Goal: Transaction & Acquisition: Purchase product/service

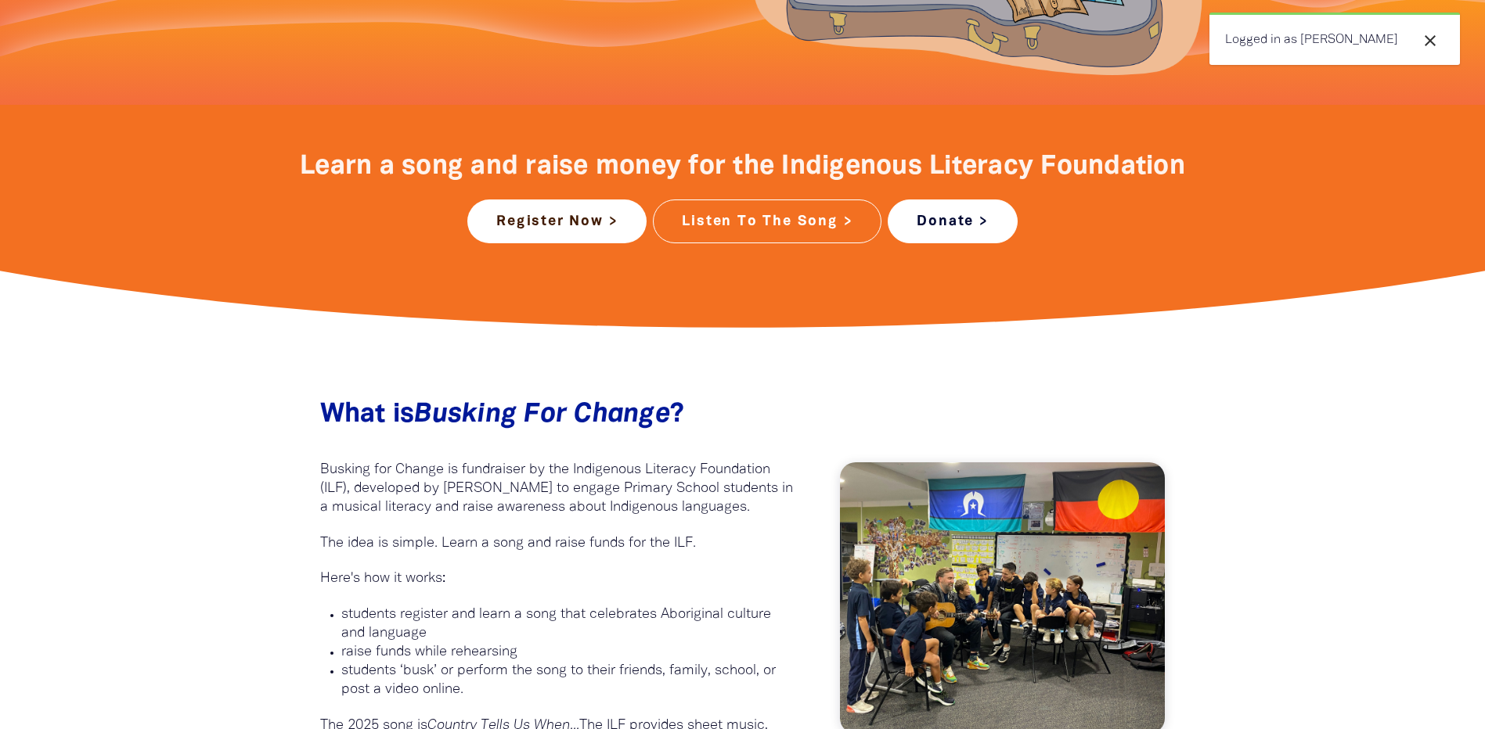
click at [953, 209] on link "Donate >" at bounding box center [951, 222] width 129 height 44
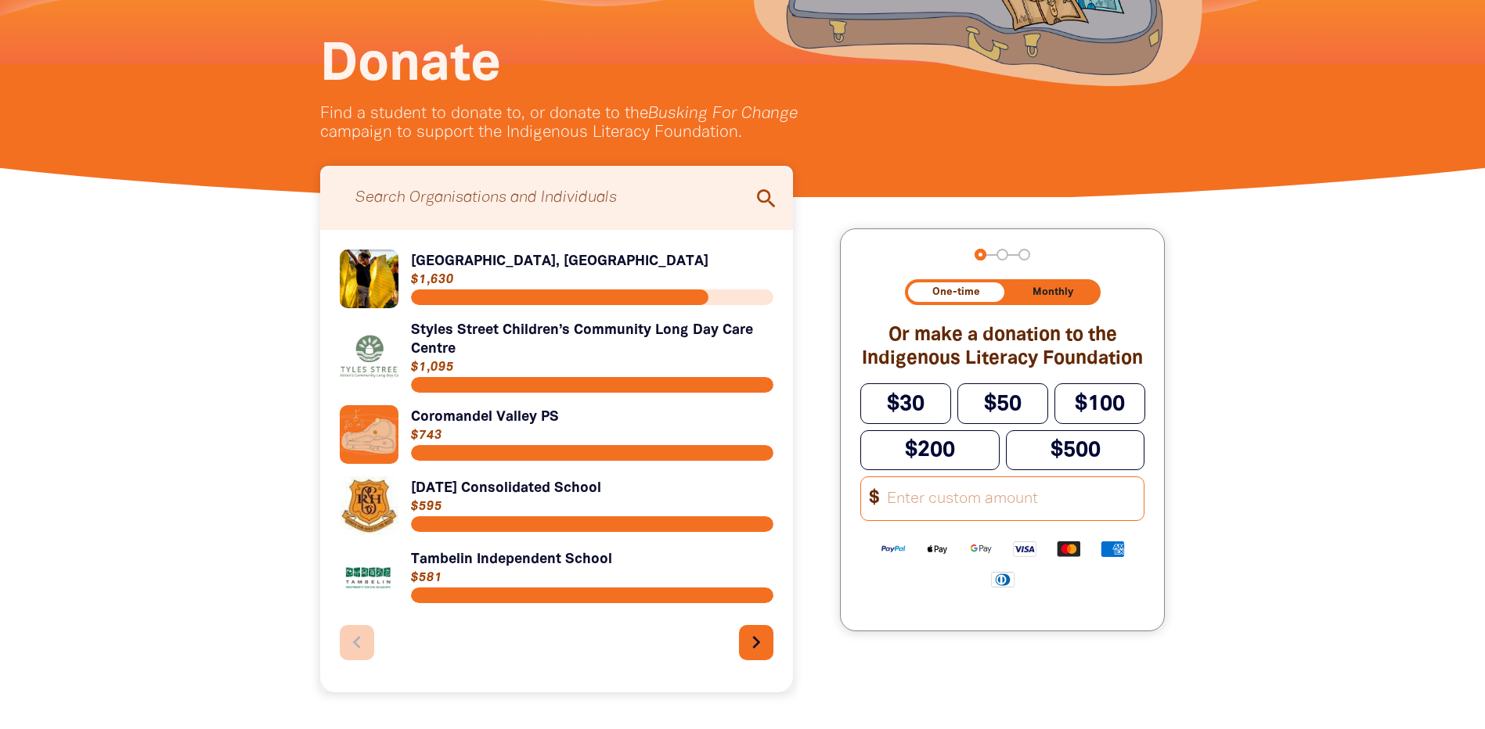
scroll to position [313, 0]
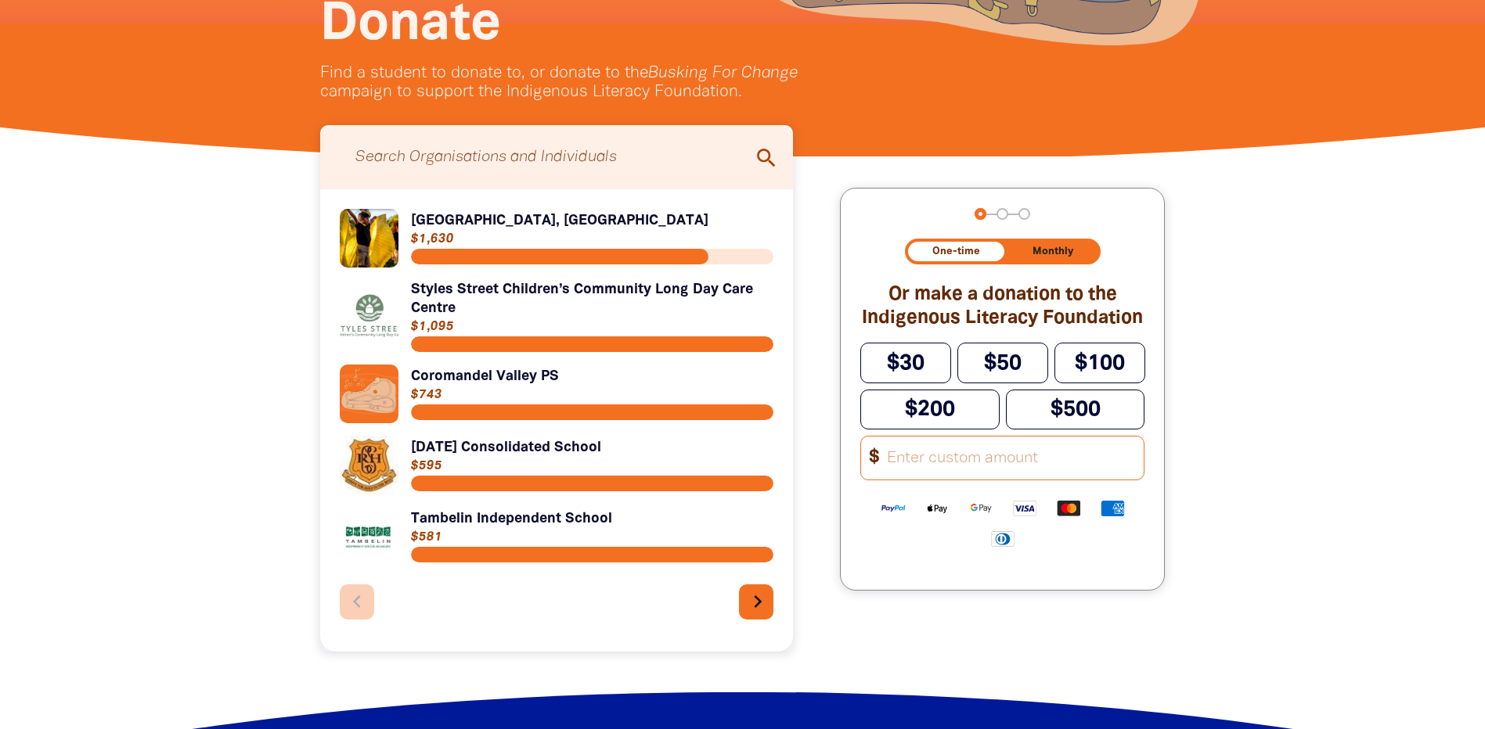
click at [764, 613] on icon "chevron_right" at bounding box center [757, 601] width 25 height 25
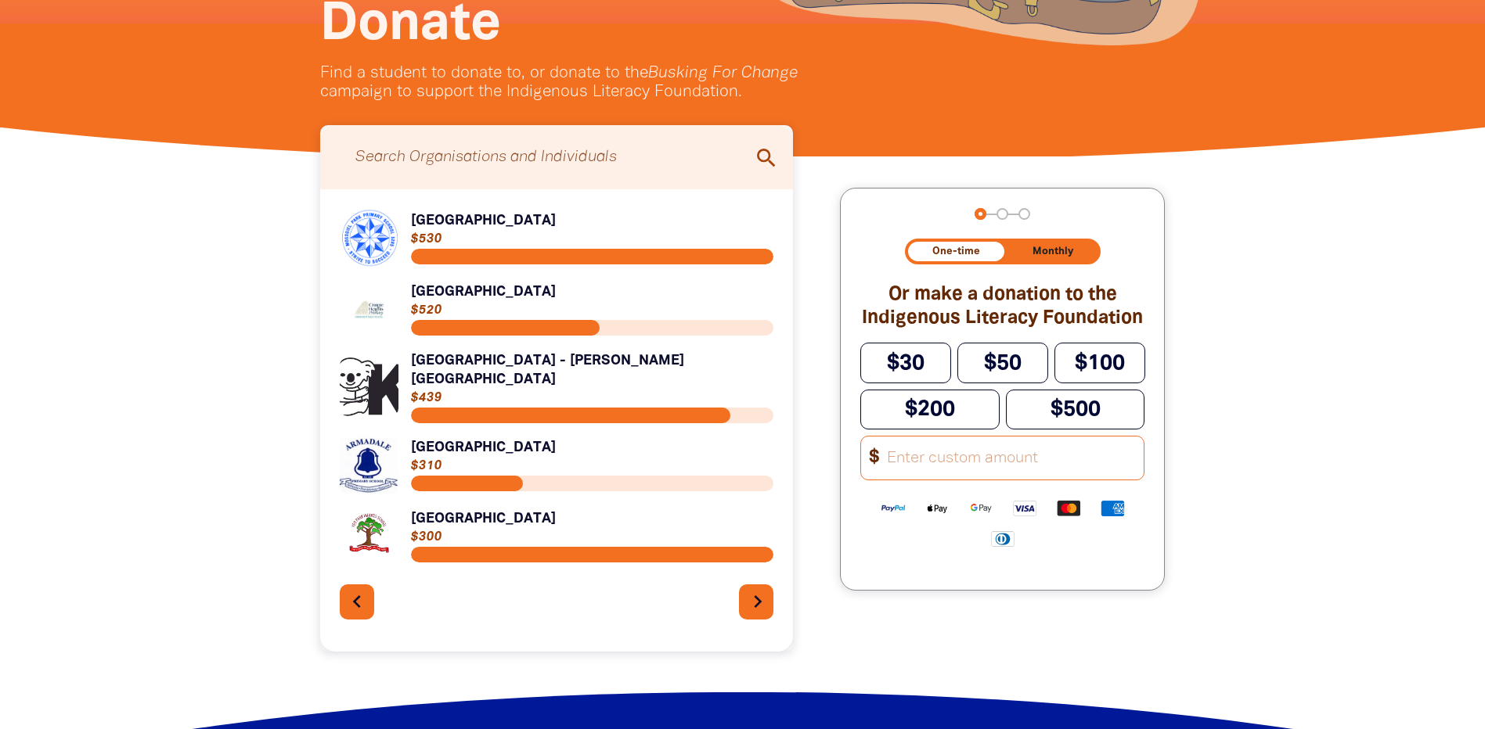
click at [764, 613] on div "Link to Mossgiel Park Primary School Mossgiel Park Primary School $530 Link to …" at bounding box center [557, 420] width 434 height 423
click at [757, 589] on icon "chevron_right" at bounding box center [757, 601] width 25 height 25
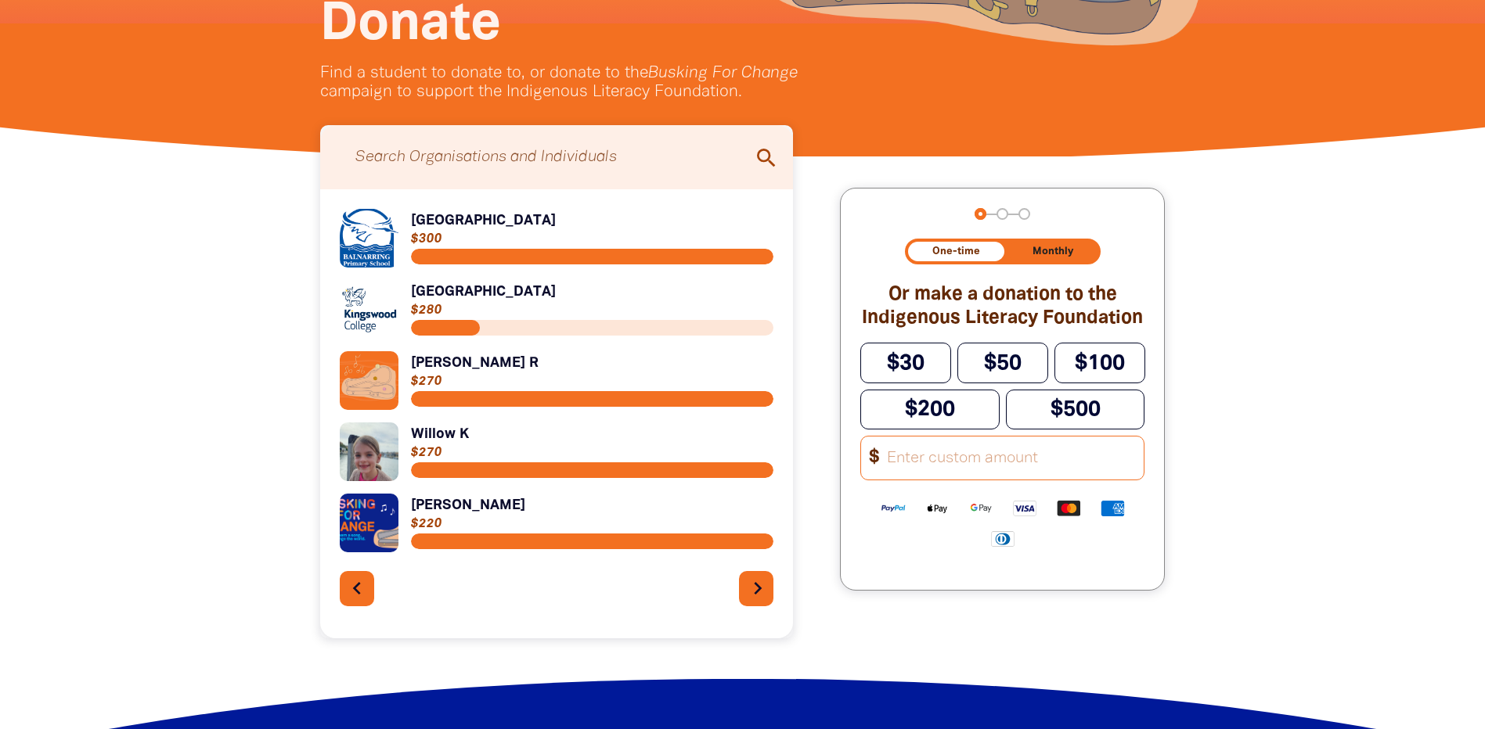
click at [757, 585] on icon "chevron_right" at bounding box center [757, 588] width 25 height 25
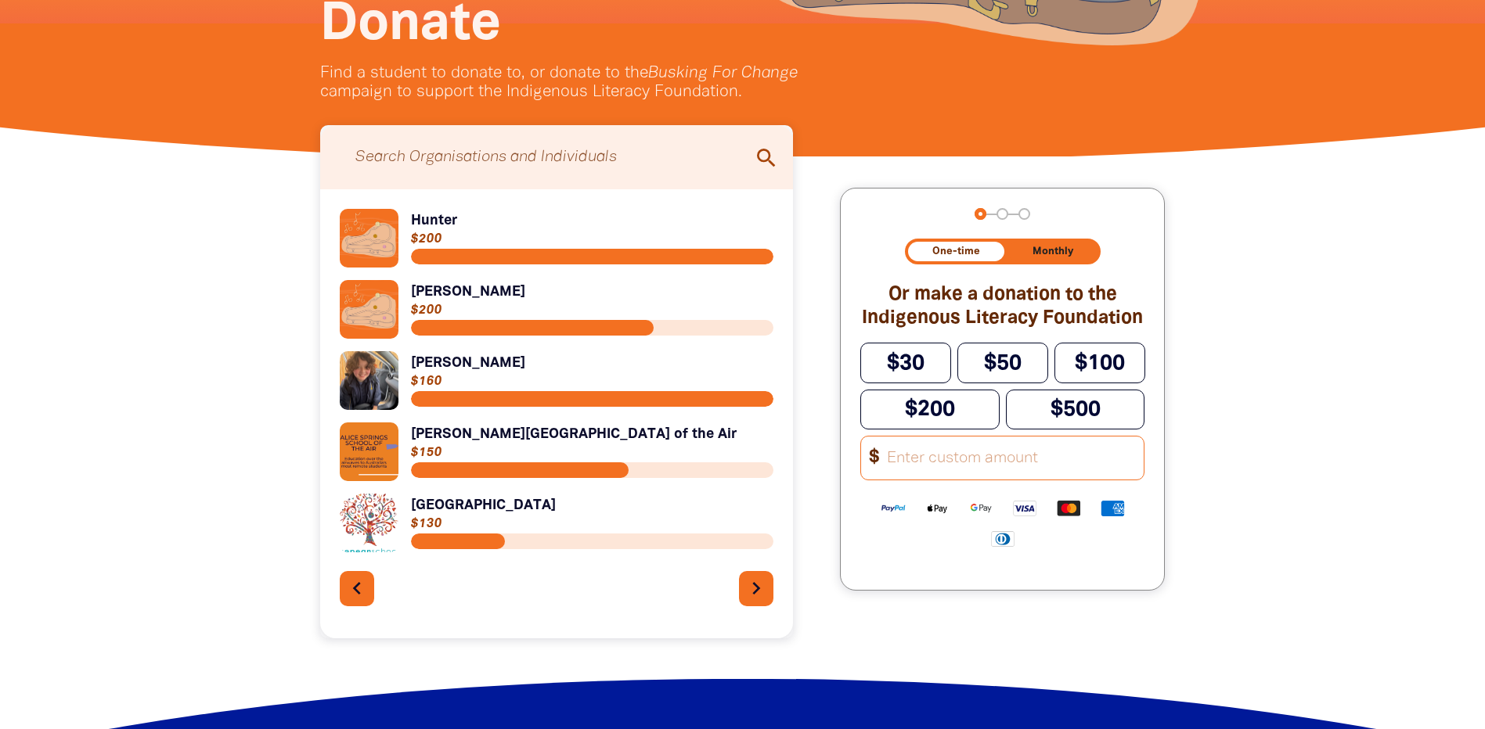
click at [574, 164] on input "Search for individuals and teams:" at bounding box center [557, 157] width 442 height 49
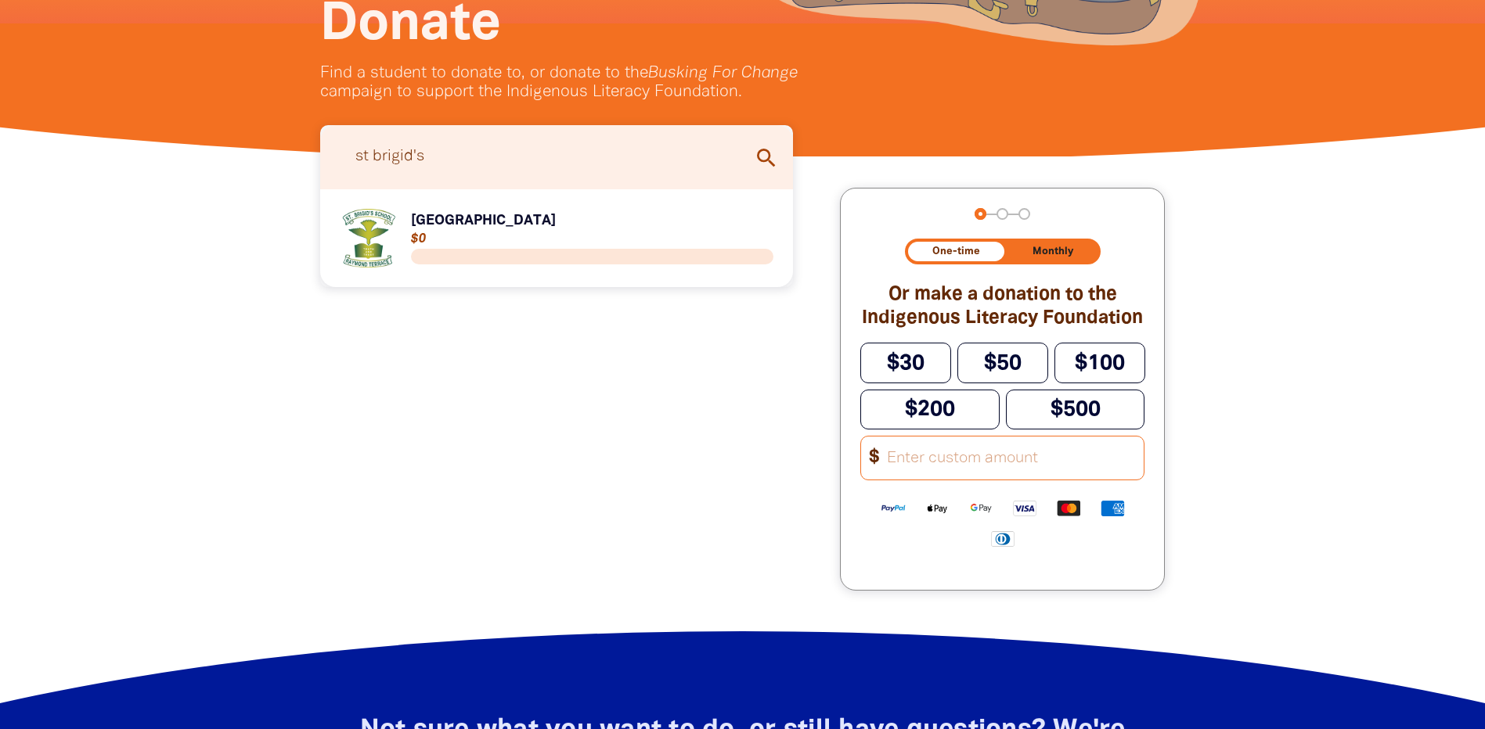
type input "st brigid's"
click at [520, 225] on link "Link to St Brigid's Primary School" at bounding box center [557, 238] width 434 height 59
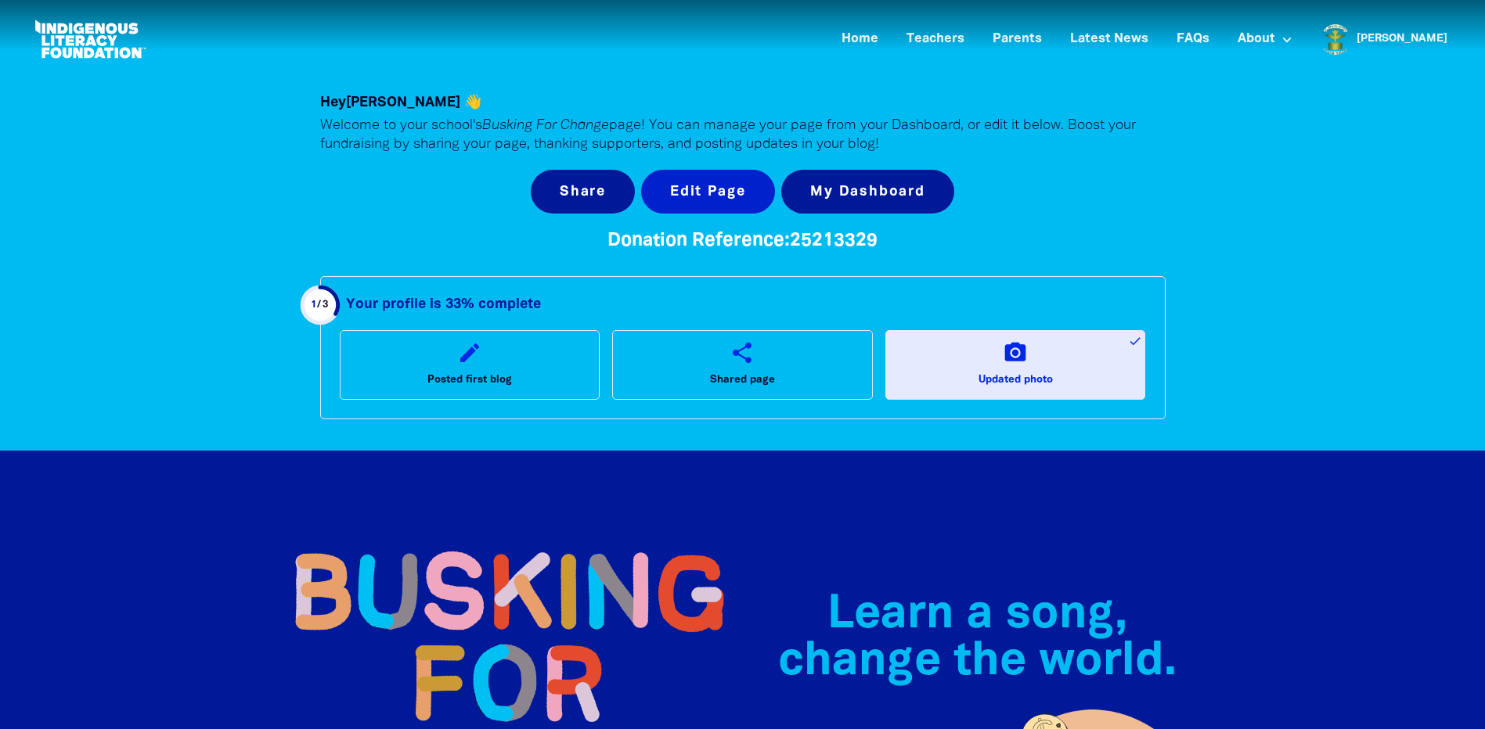
click at [723, 192] on button "Edit Page" at bounding box center [708, 192] width 134 height 44
select select "school"
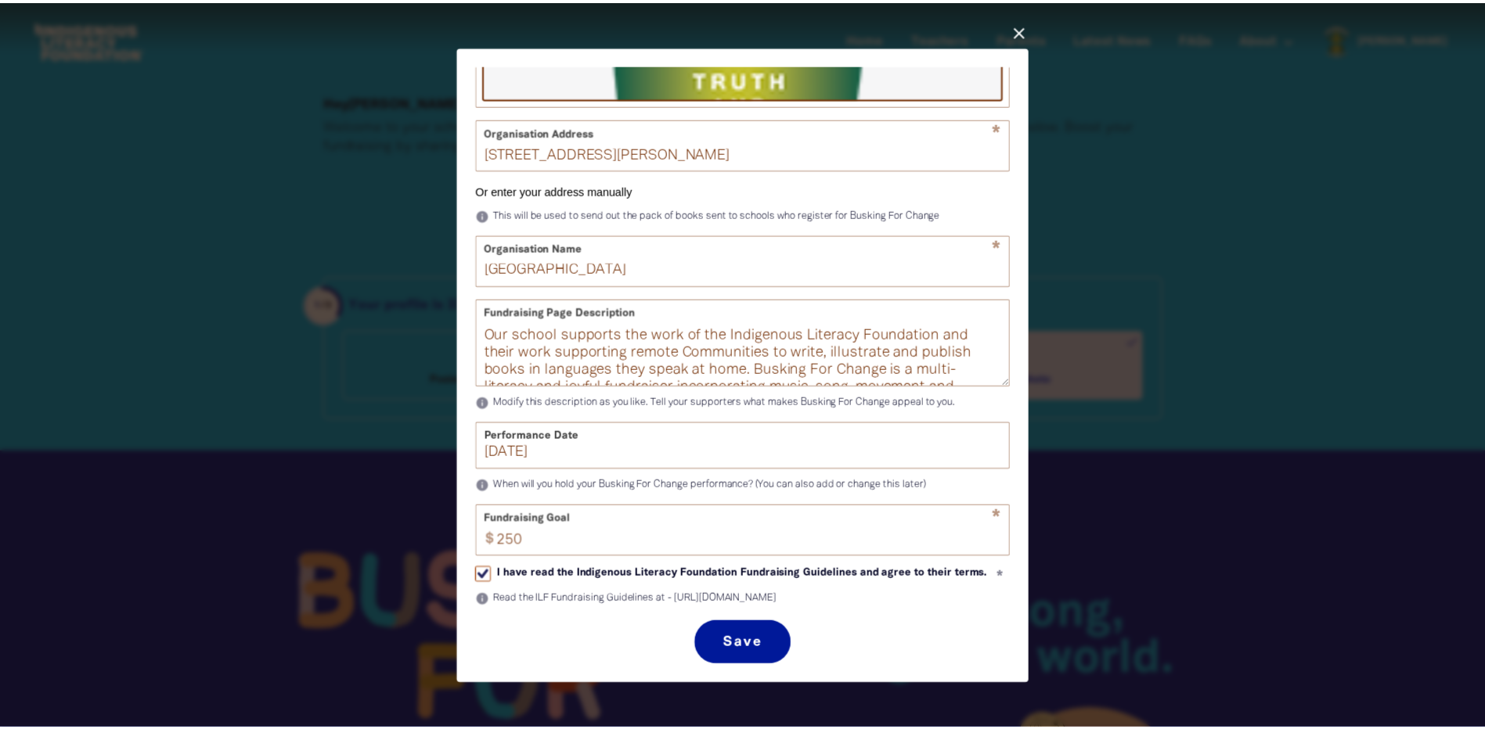
scroll to position [376, 0]
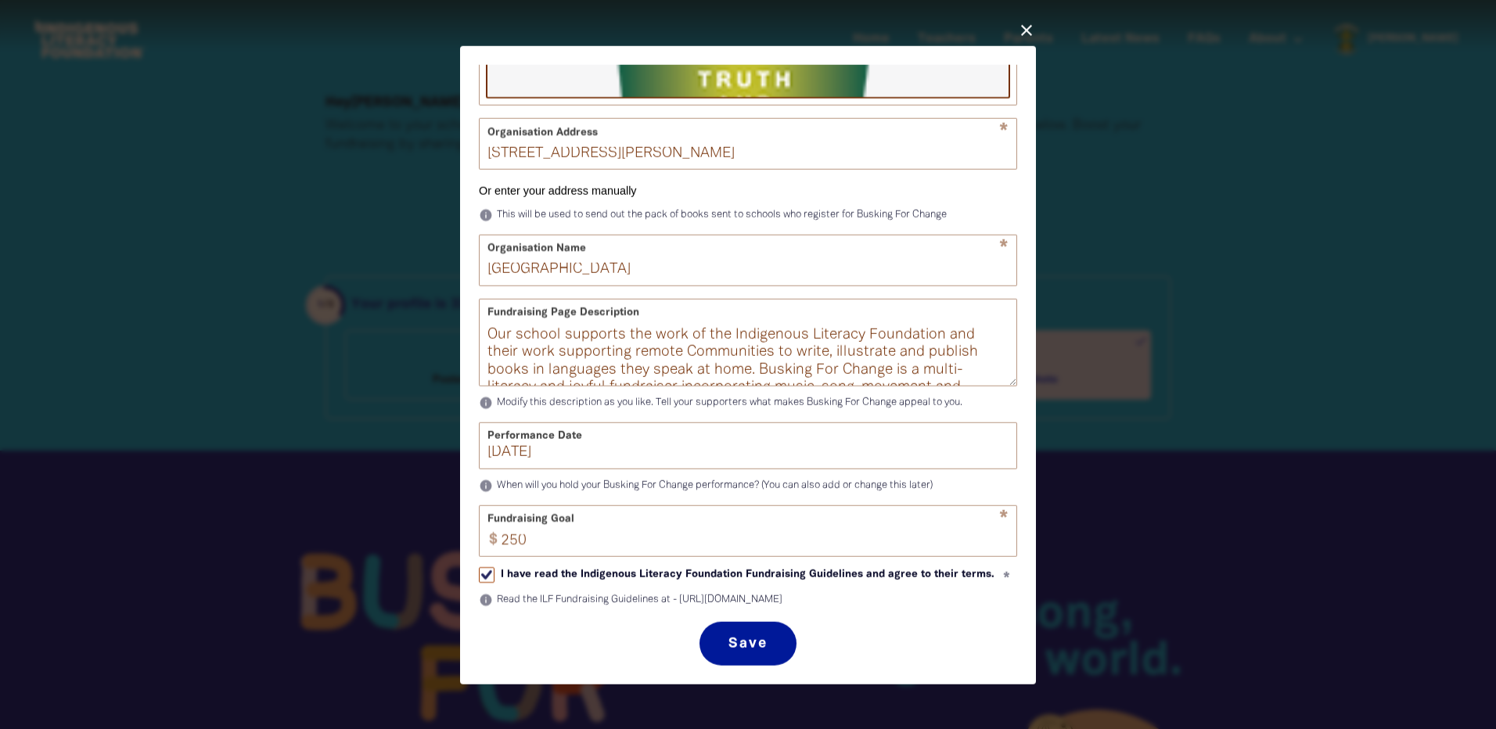
click at [1030, 27] on icon "close" at bounding box center [1026, 29] width 19 height 19
click at [740, 642] on button "Save" at bounding box center [748, 643] width 96 height 44
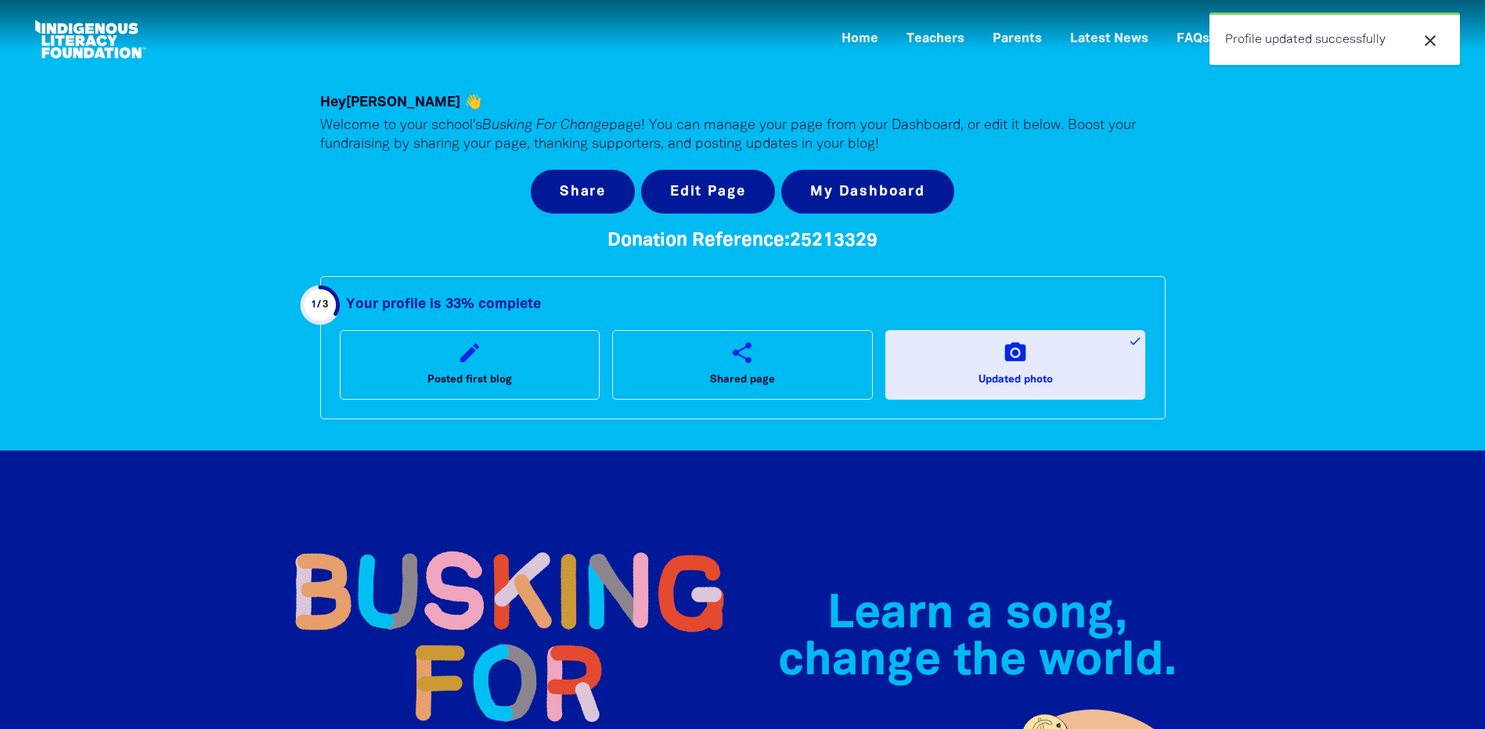
click at [1423, 34] on icon "close" at bounding box center [1429, 40] width 19 height 19
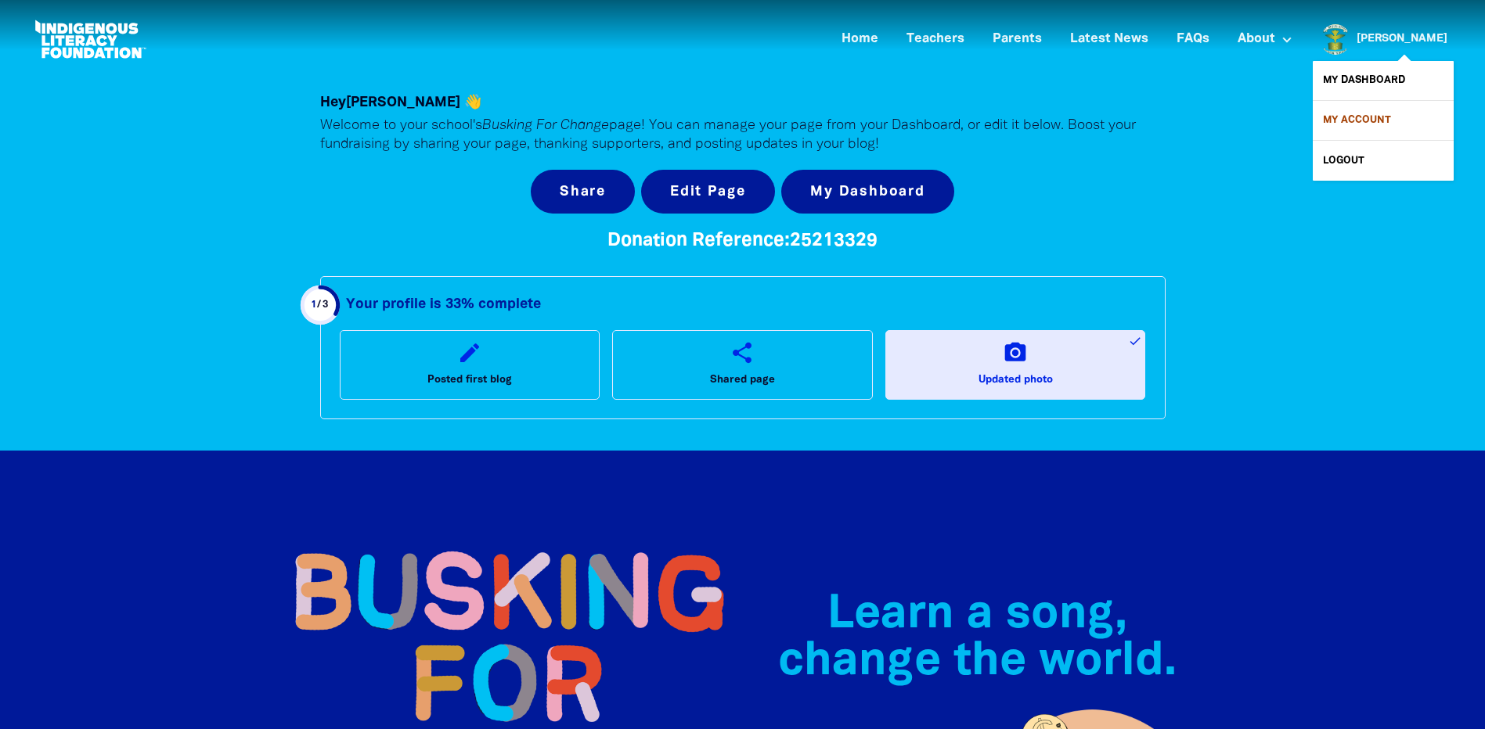
click at [1383, 117] on link "My Account" at bounding box center [1382, 120] width 141 height 39
select select "teacher"
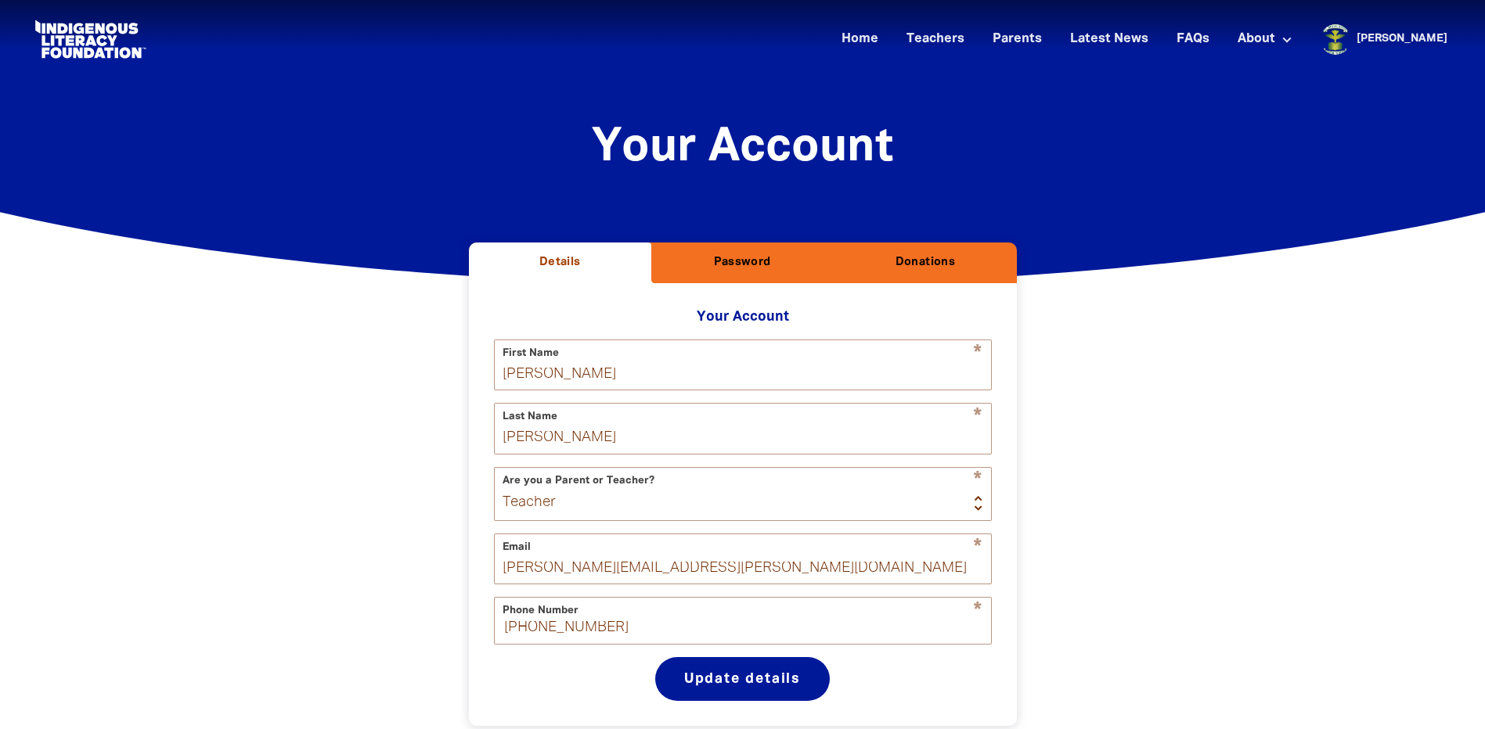
select select "AU"
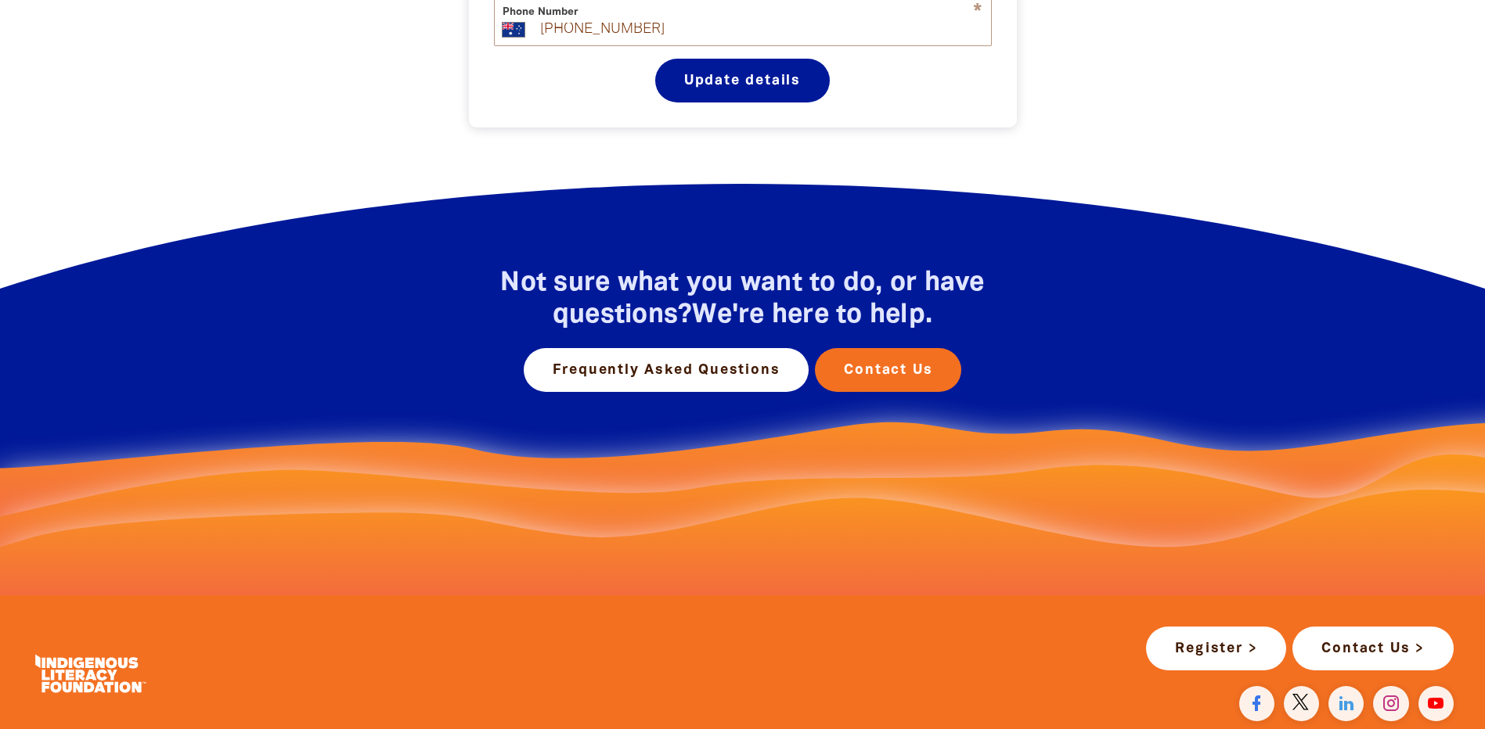
scroll to position [626, 0]
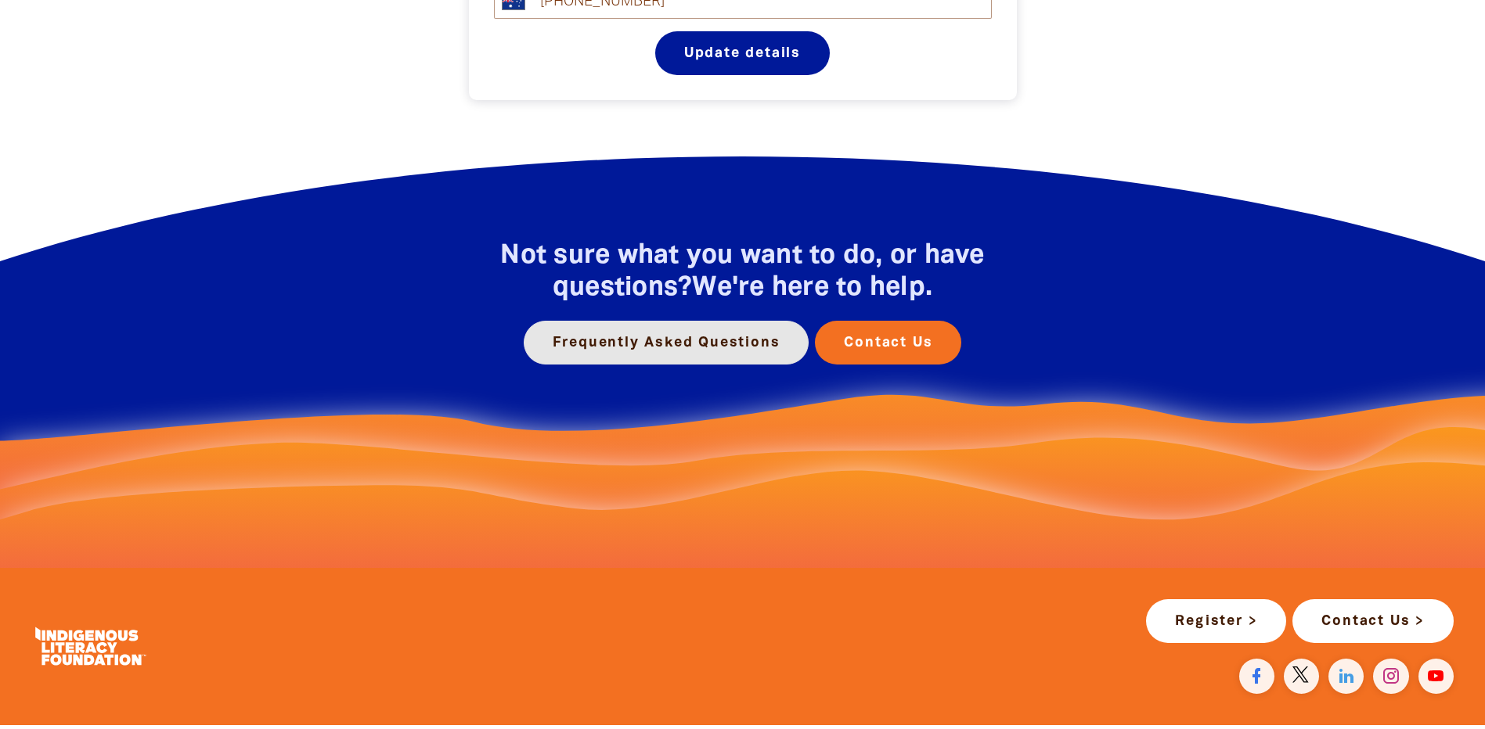
click at [693, 351] on link "Frequently Asked Questions" at bounding box center [667, 343] width 286 height 44
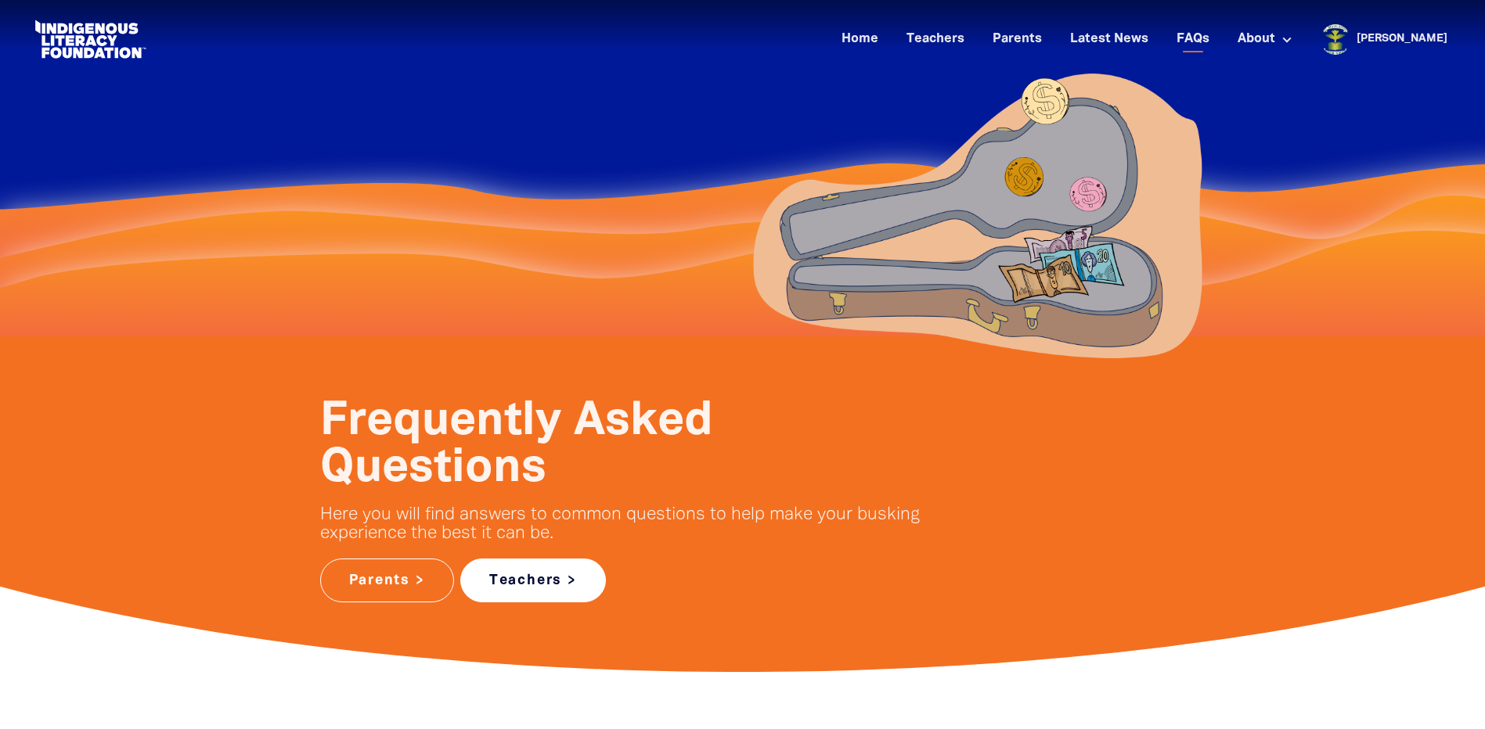
click at [529, 581] on link "Teachers >" at bounding box center [533, 581] width 146 height 44
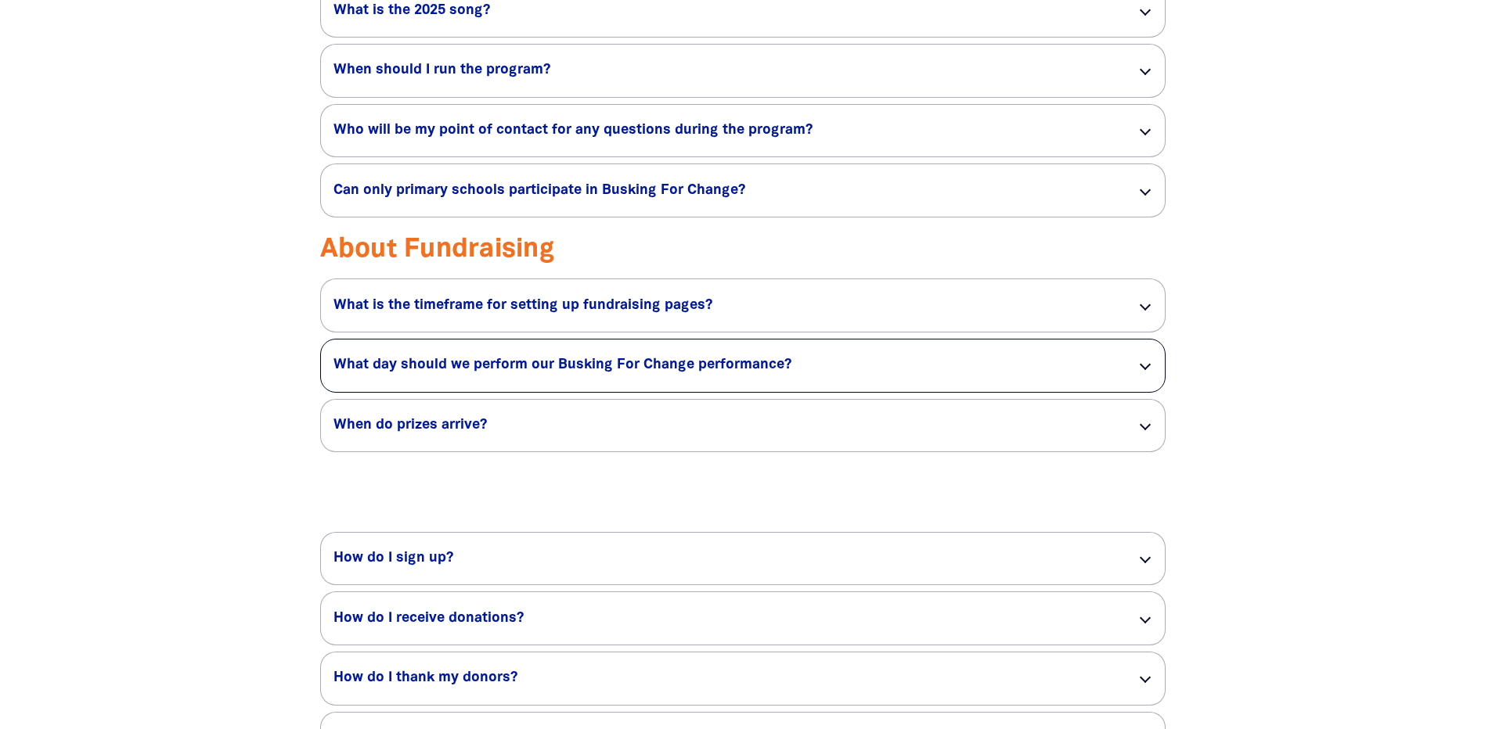
scroll to position [2636, 0]
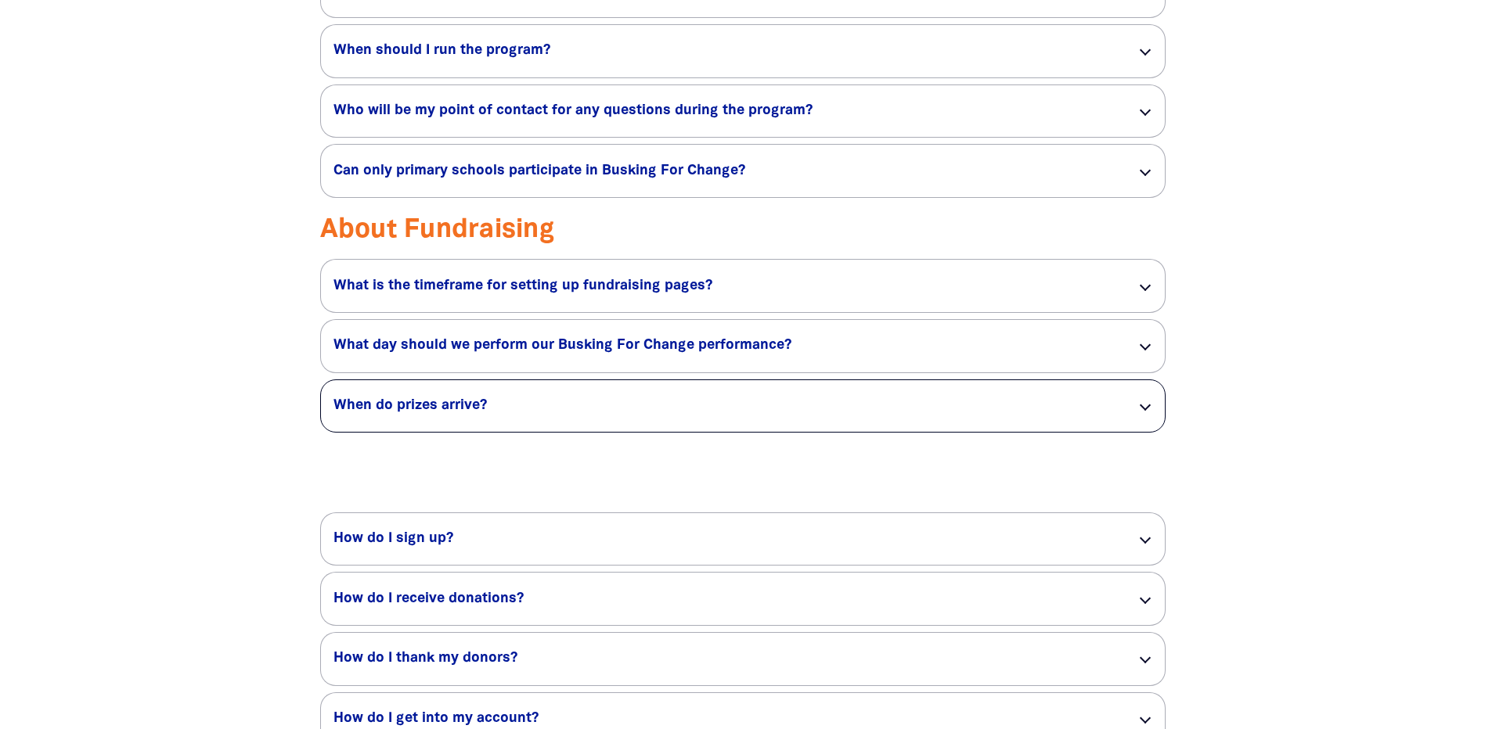
click at [1149, 415] on div "When do prizes arrive? link" at bounding box center [743, 406] width 844 height 52
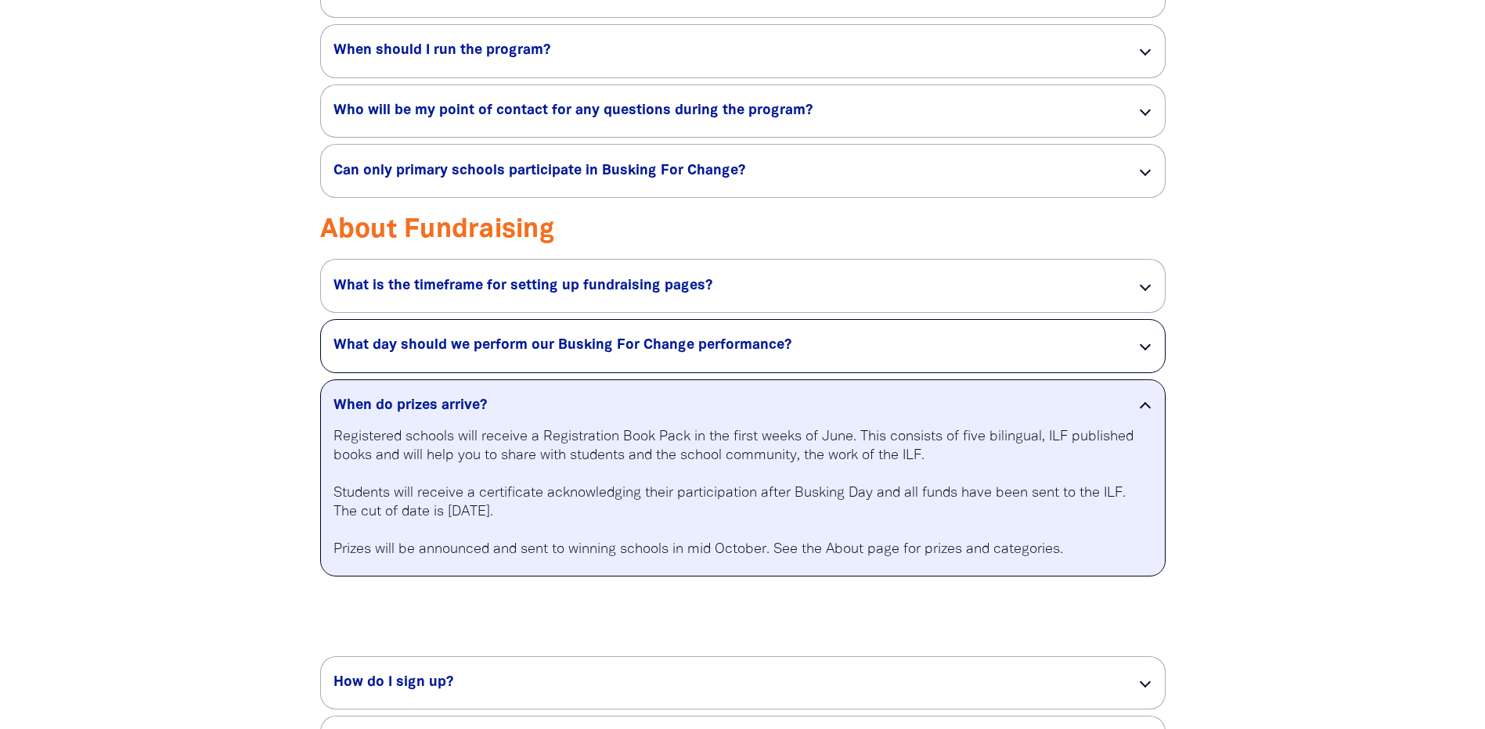
click at [1146, 344] on div at bounding box center [1144, 345] width 11 height 11
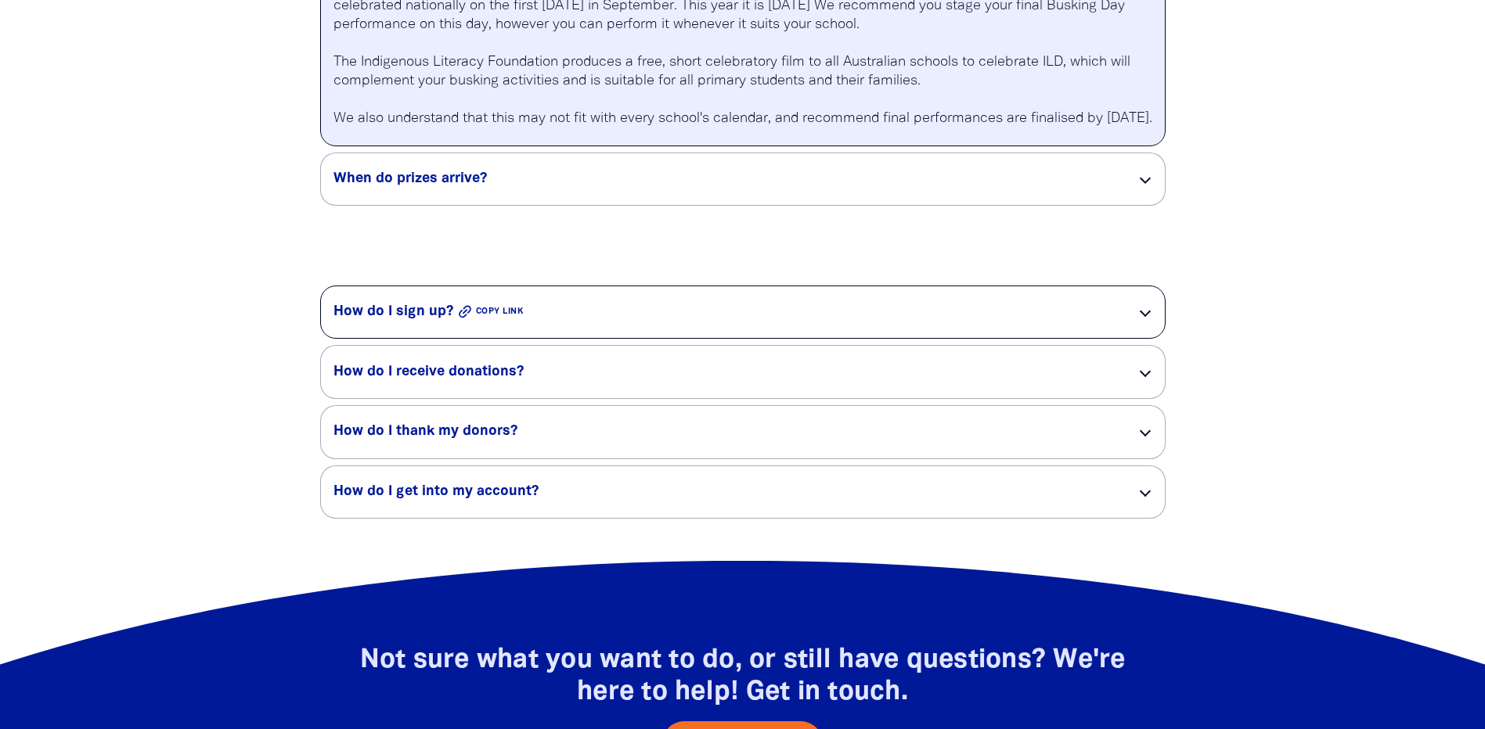
scroll to position [3027, 0]
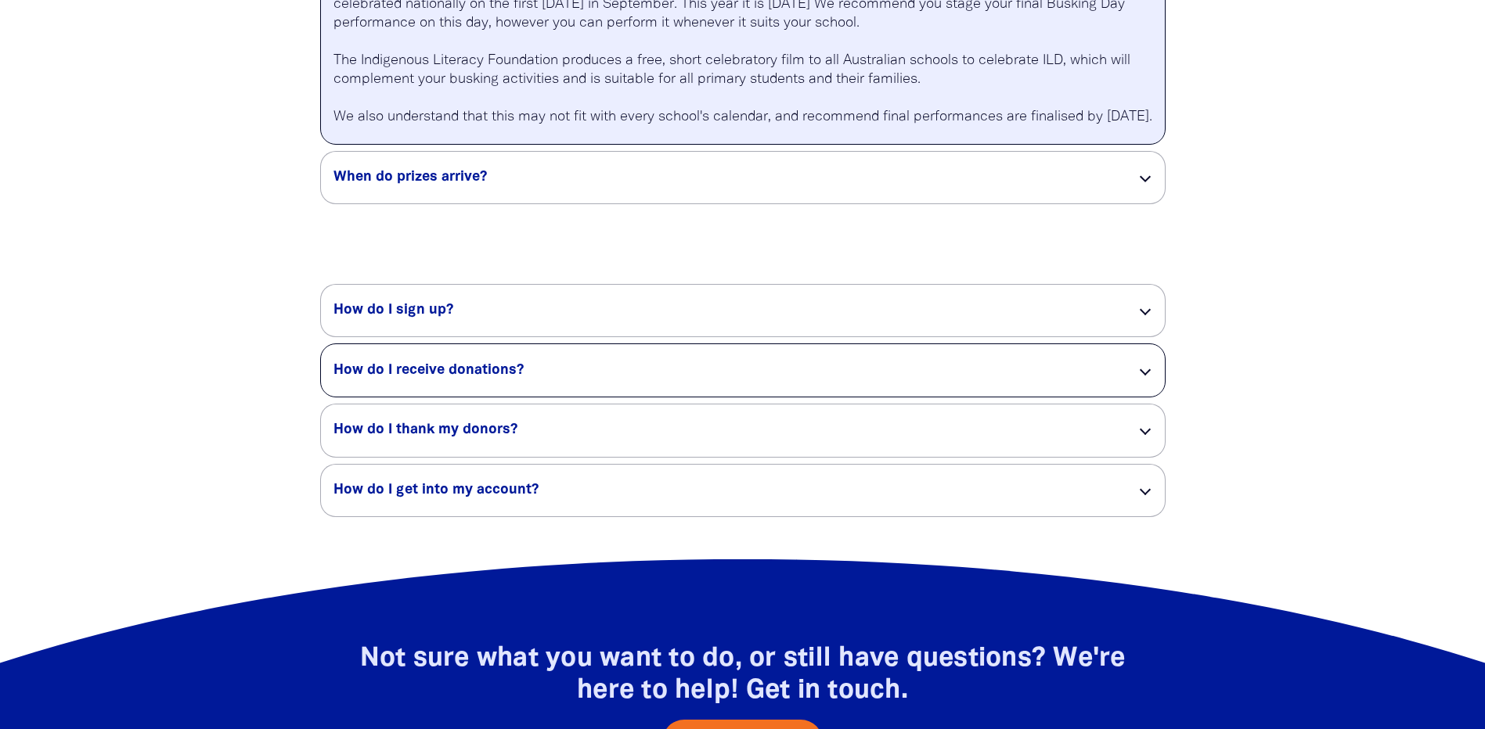
click at [455, 397] on div "How do I receive donations? link" at bounding box center [743, 370] width 844 height 52
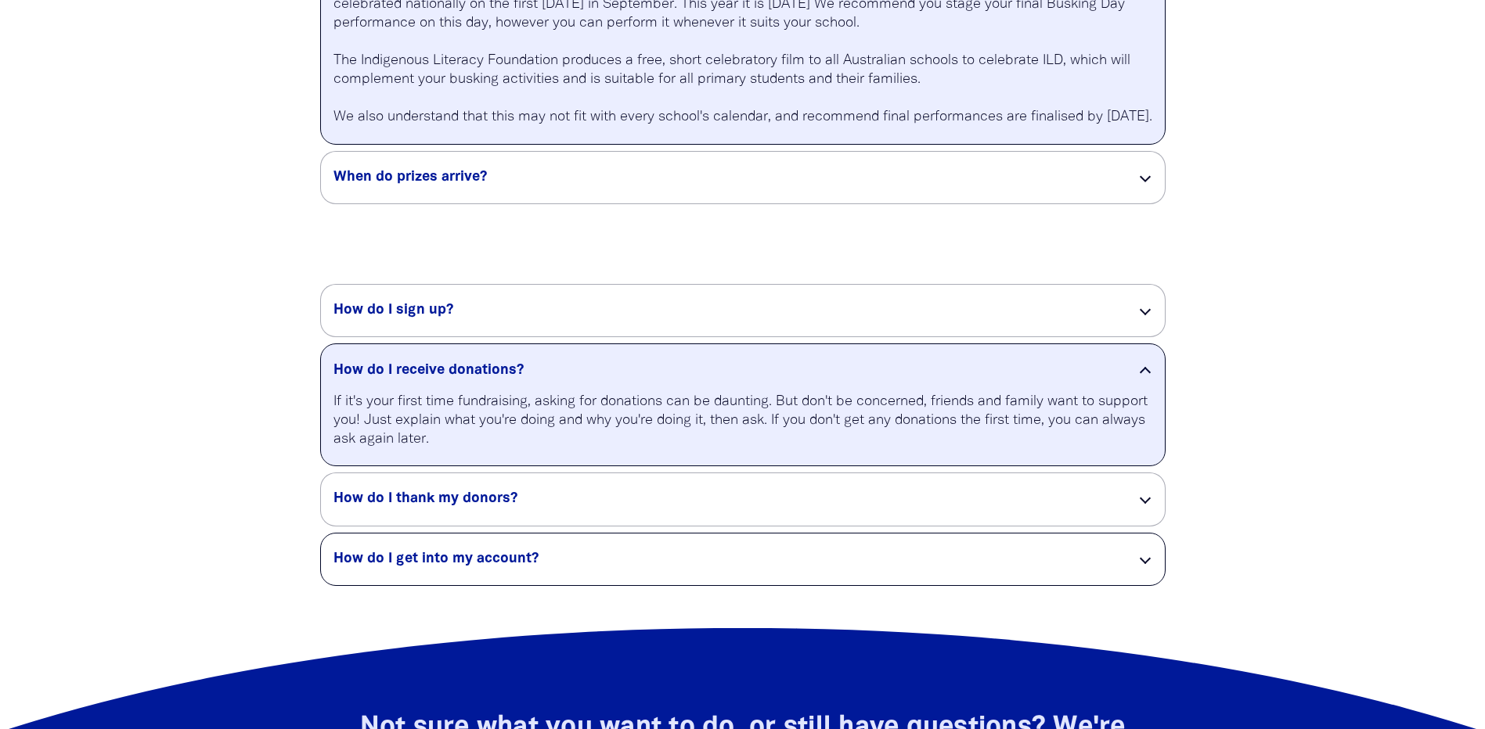
click at [524, 586] on div "How do I get into my account? link" at bounding box center [743, 560] width 844 height 52
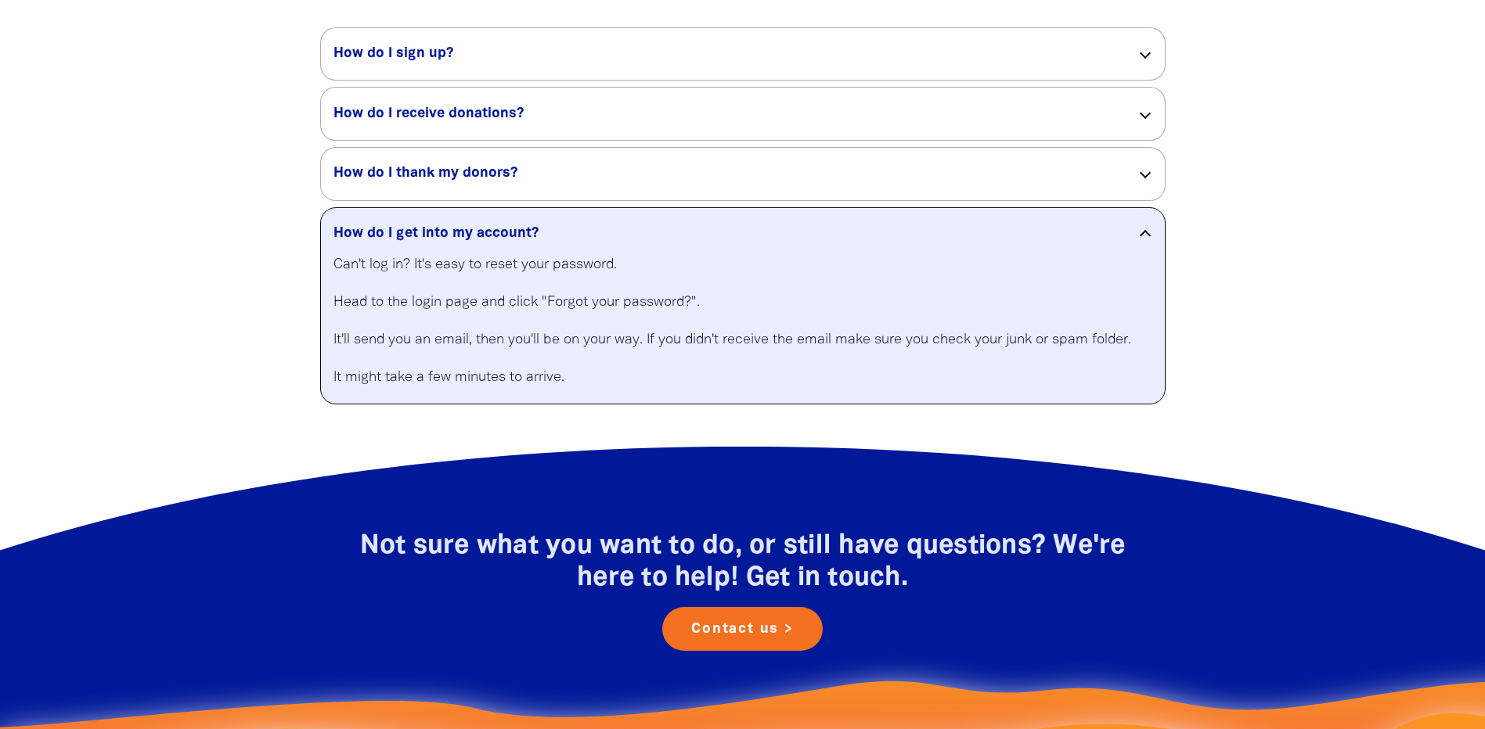
scroll to position [3497, 0]
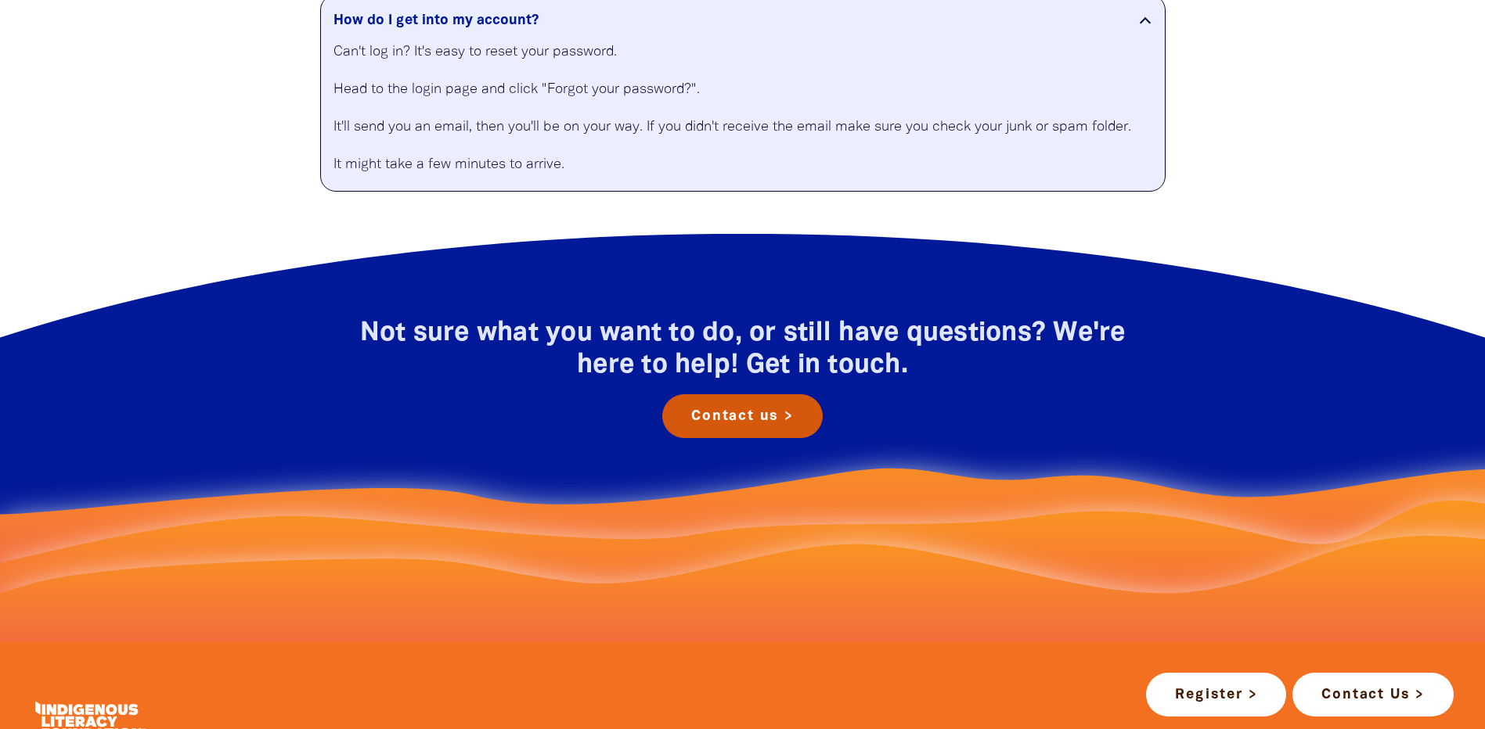
click at [755, 438] on link "Contact us >" at bounding box center [742, 416] width 160 height 44
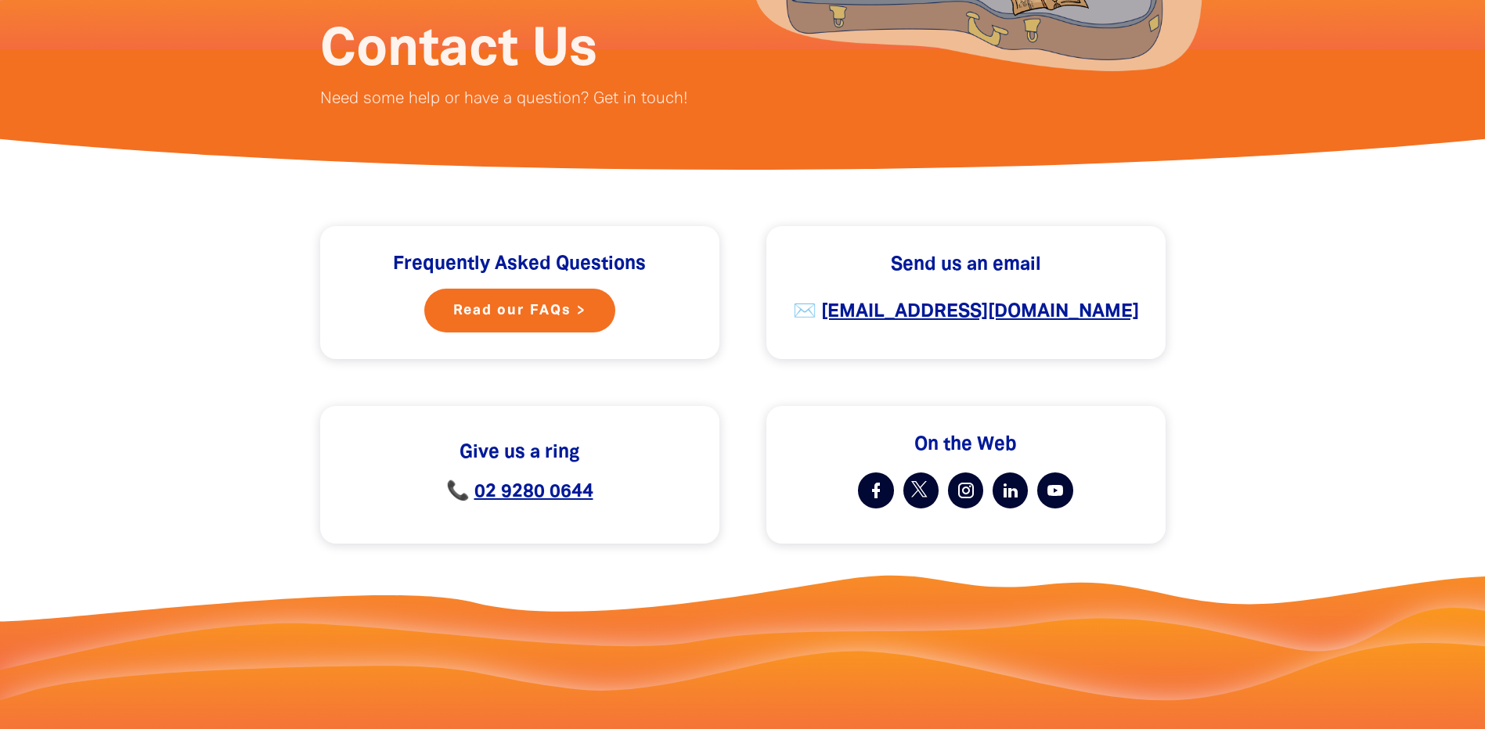
scroll to position [313, 0]
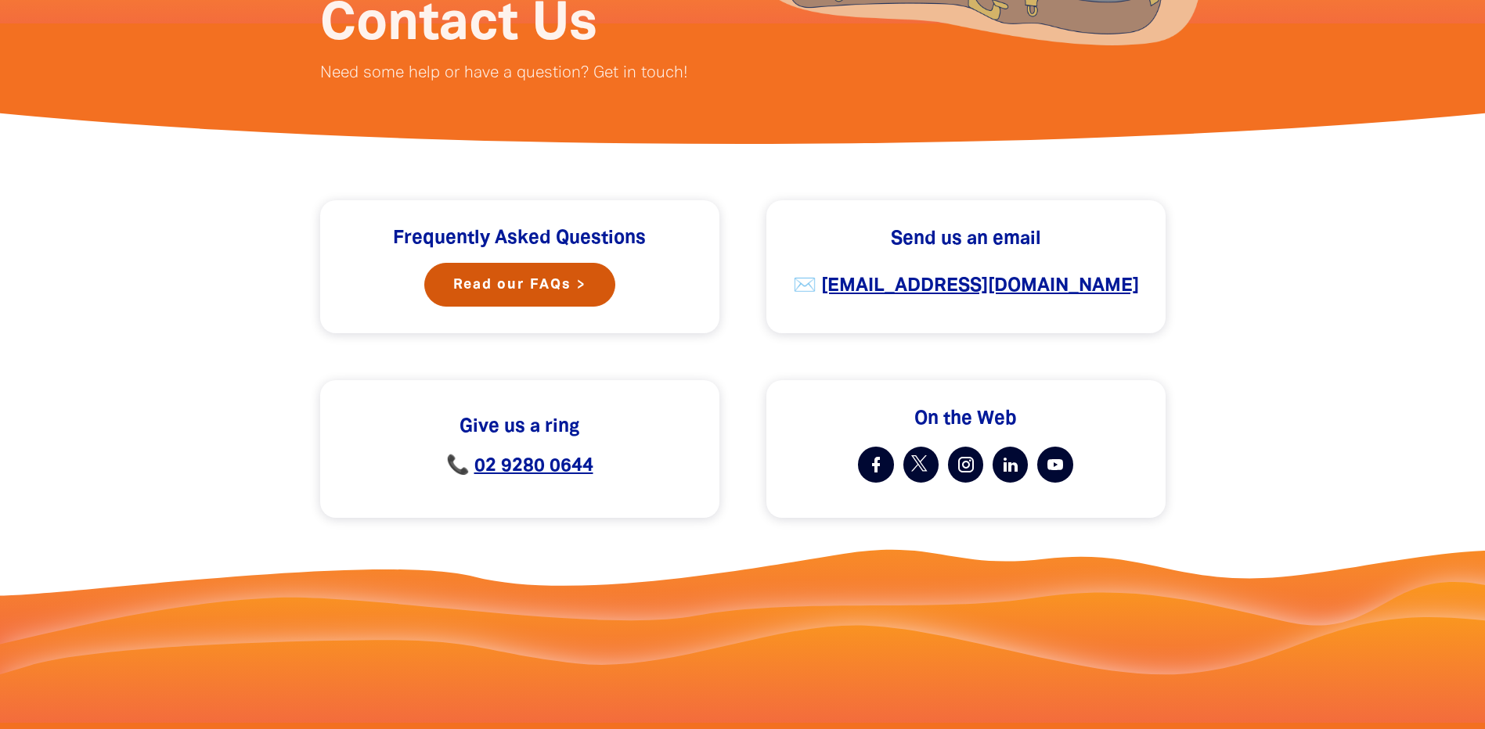
click at [513, 283] on link "Read our FAQs >" at bounding box center [519, 285] width 191 height 44
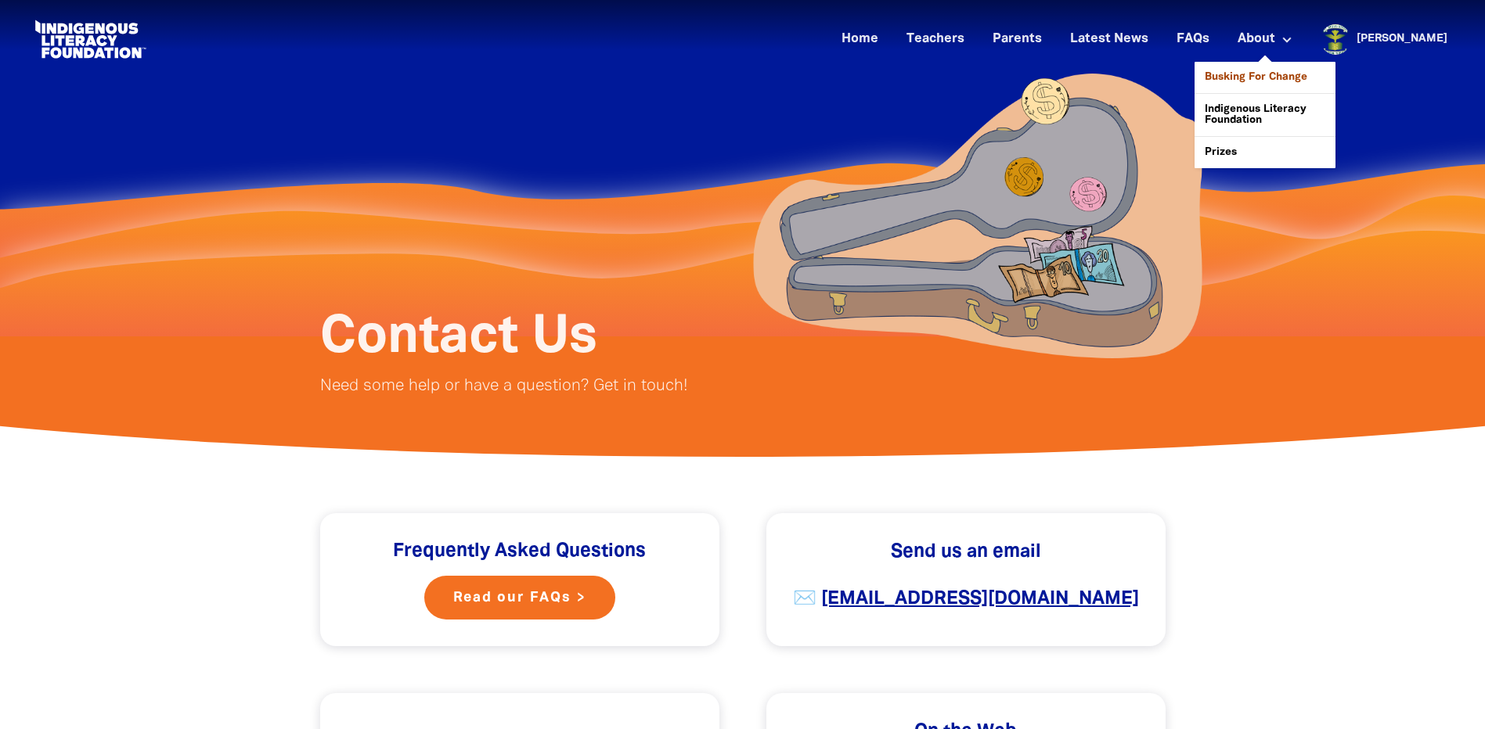
click at [1301, 82] on link "Busking For Change" at bounding box center [1264, 77] width 141 height 31
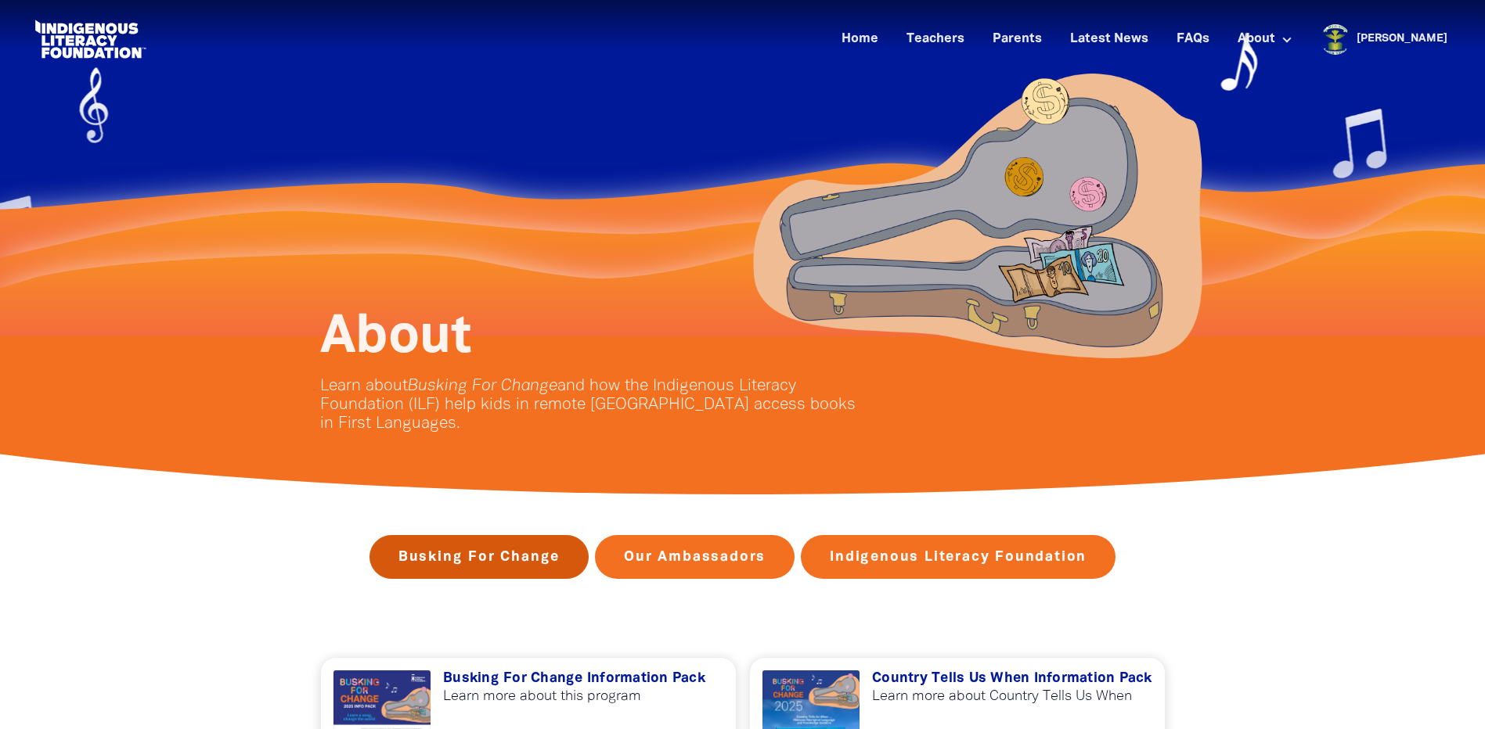
click at [451, 552] on link "Busking For Change" at bounding box center [478, 557] width 219 height 44
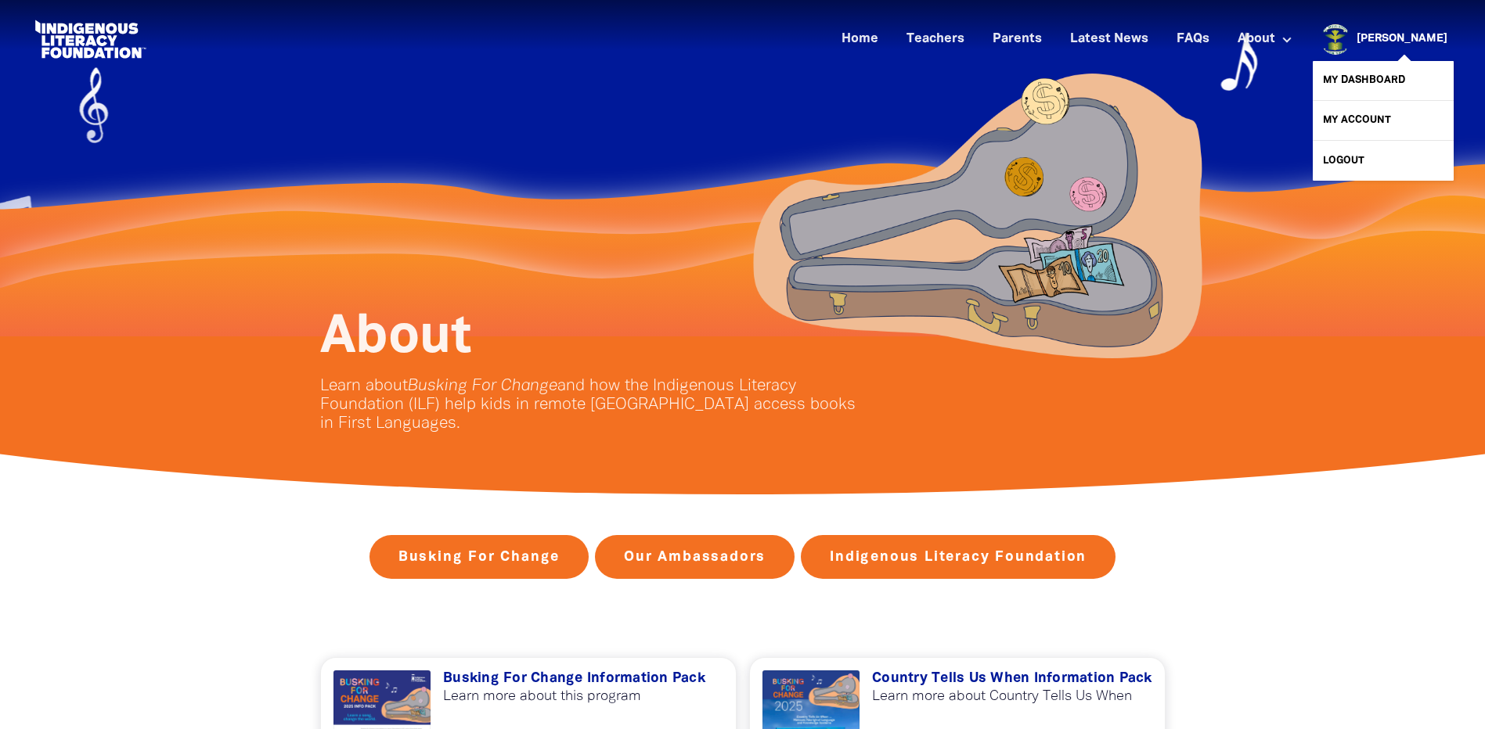
click at [1398, 32] on div "[PERSON_NAME]" at bounding box center [1401, 38] width 103 height 23
click at [1362, 118] on link "My Account" at bounding box center [1382, 120] width 141 height 39
select select "teacher"
select select "AU"
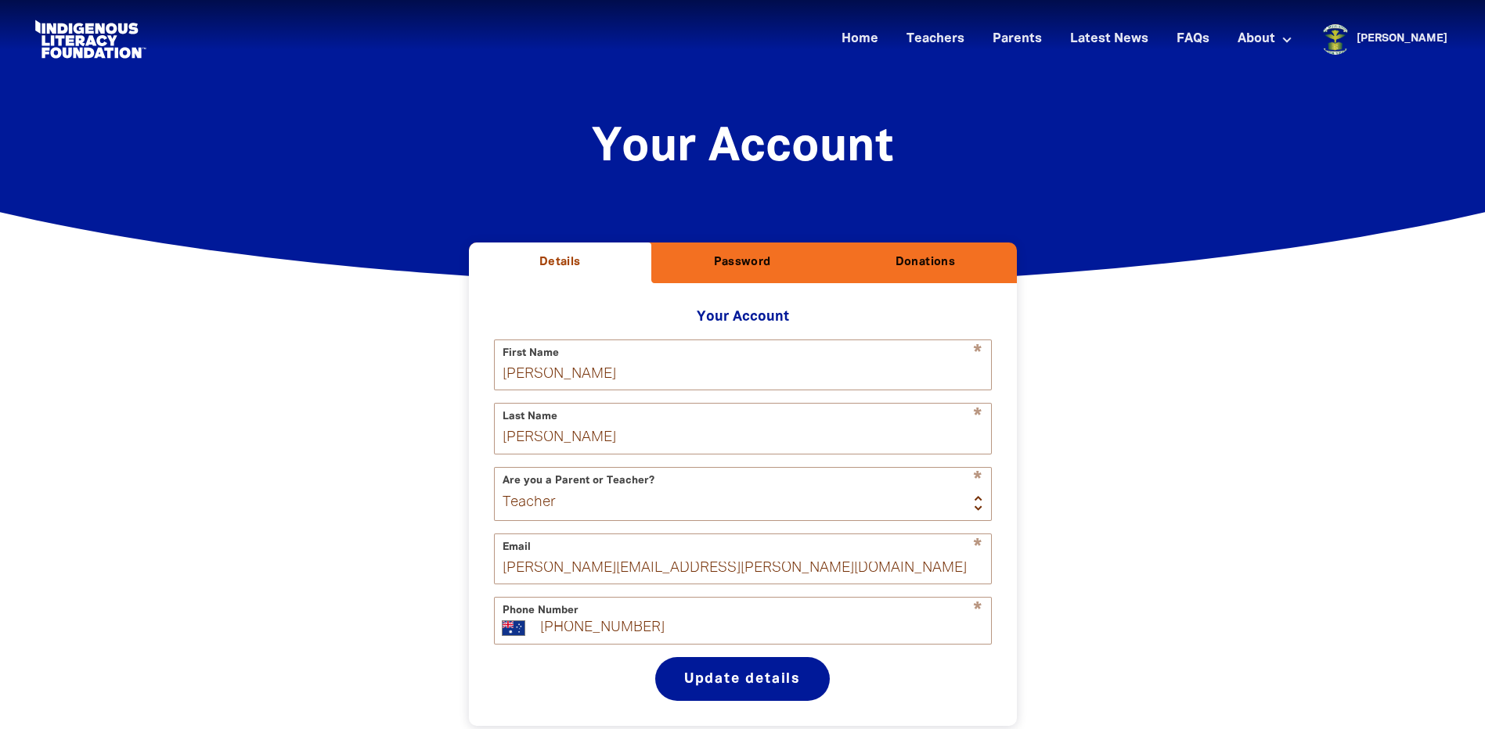
click at [925, 263] on h2 "Donations" at bounding box center [924, 263] width 157 height 16
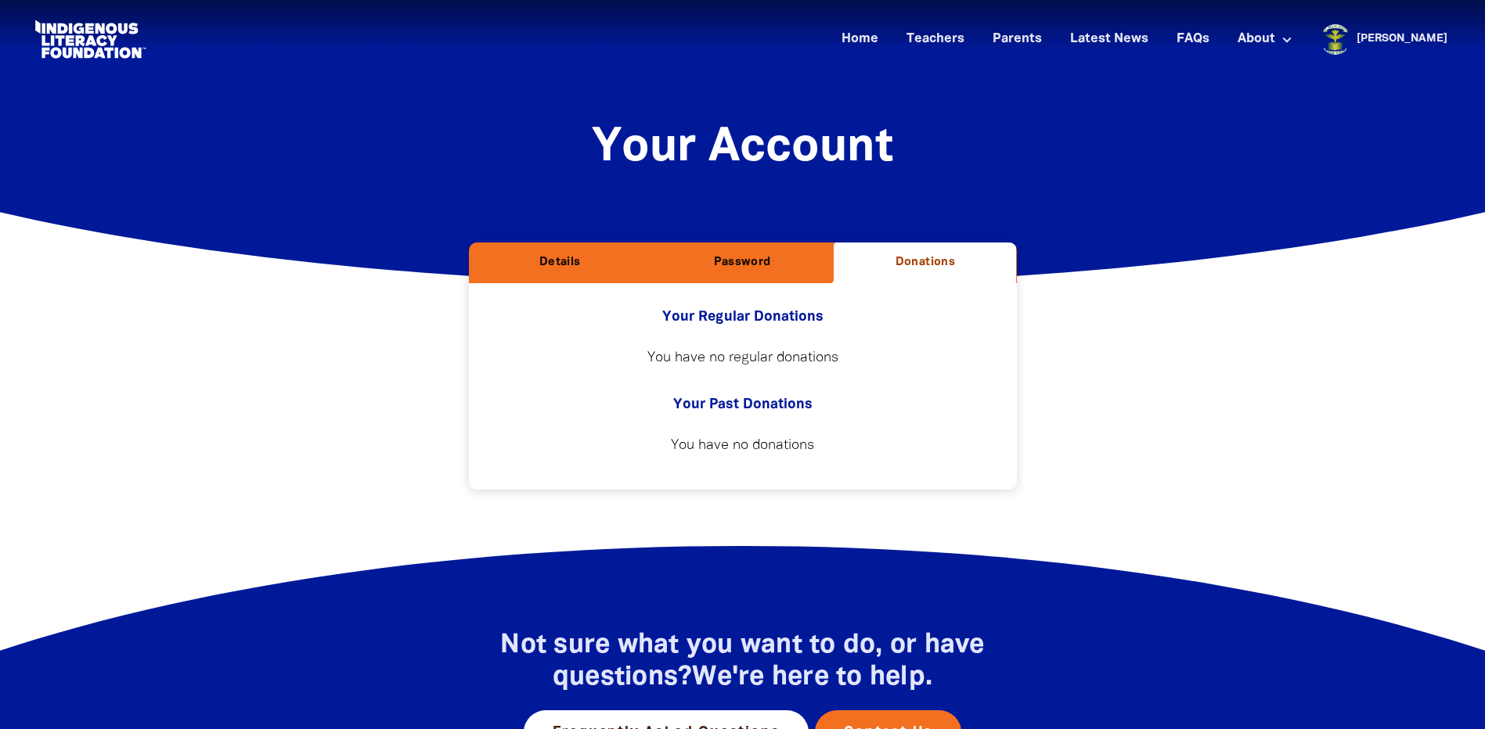
click at [567, 262] on h2 "Details" at bounding box center [559, 263] width 157 height 16
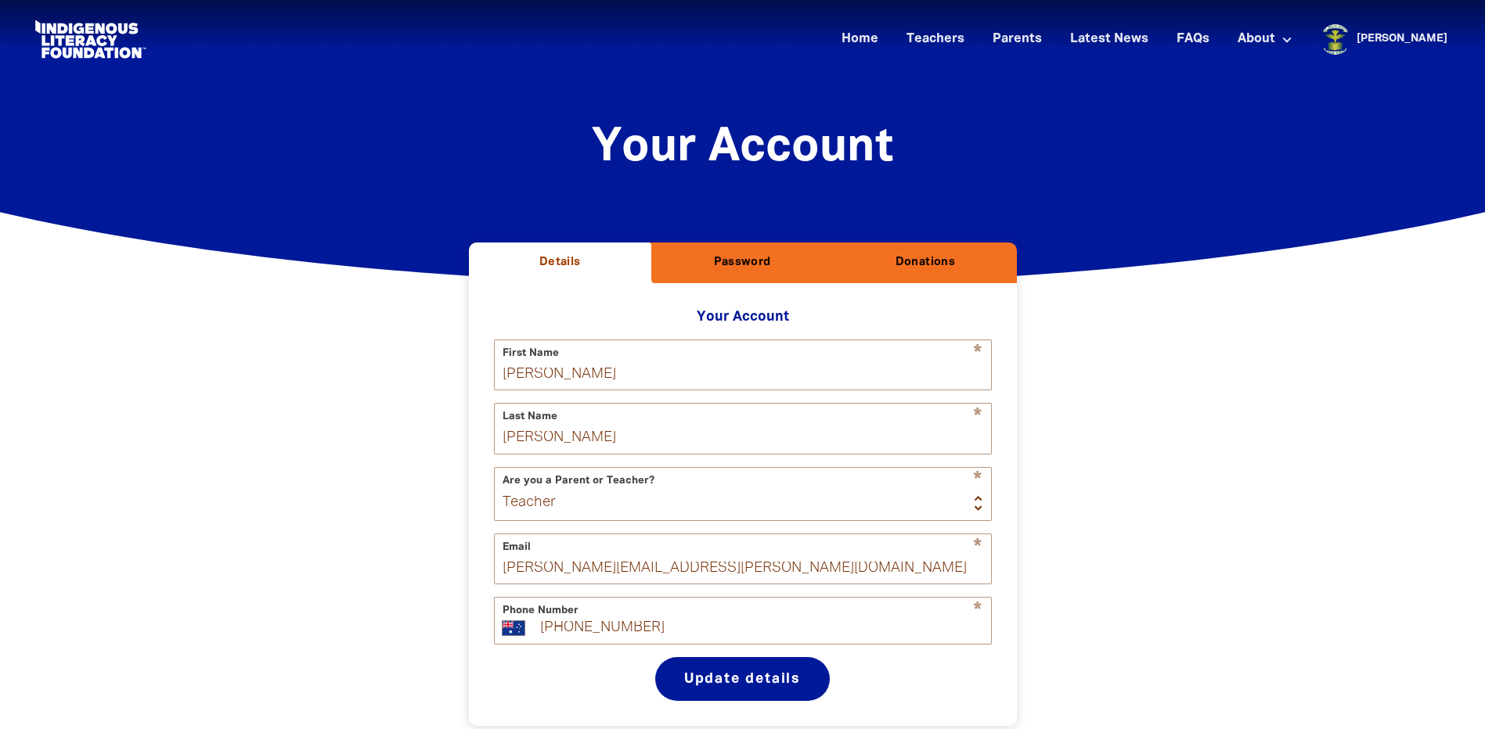
click at [927, 265] on h2 "Donations" at bounding box center [924, 263] width 157 height 16
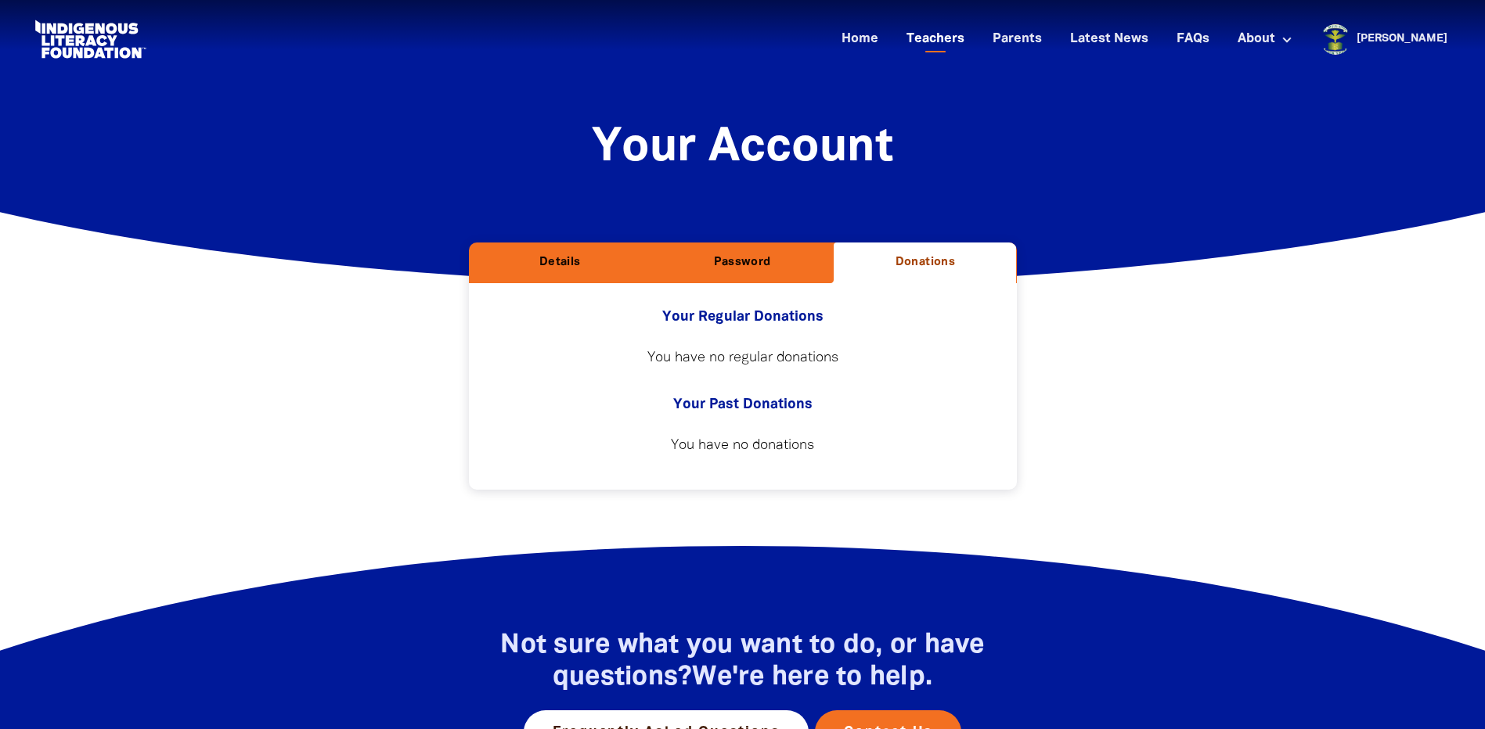
click at [974, 41] on link "Teachers" at bounding box center [935, 40] width 77 height 26
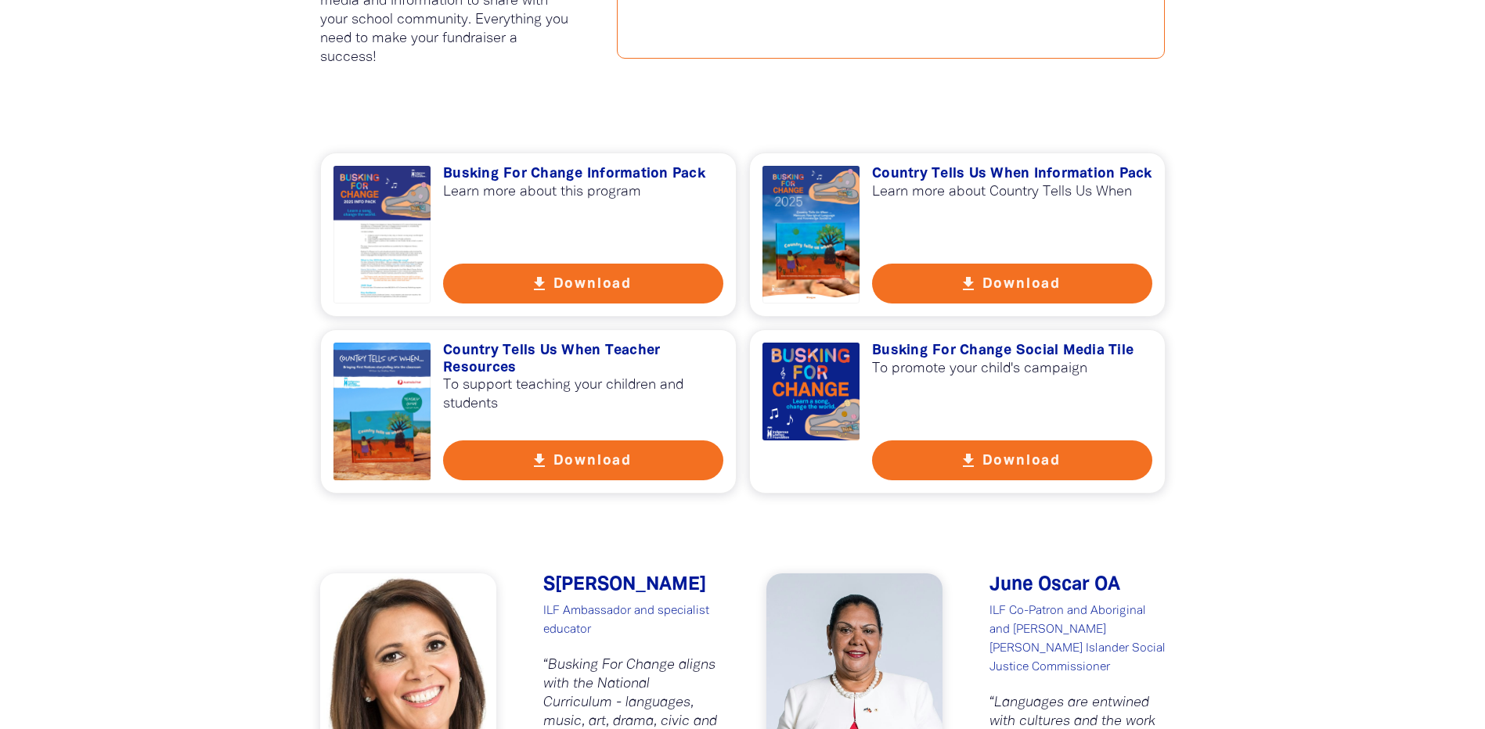
scroll to position [1017, 0]
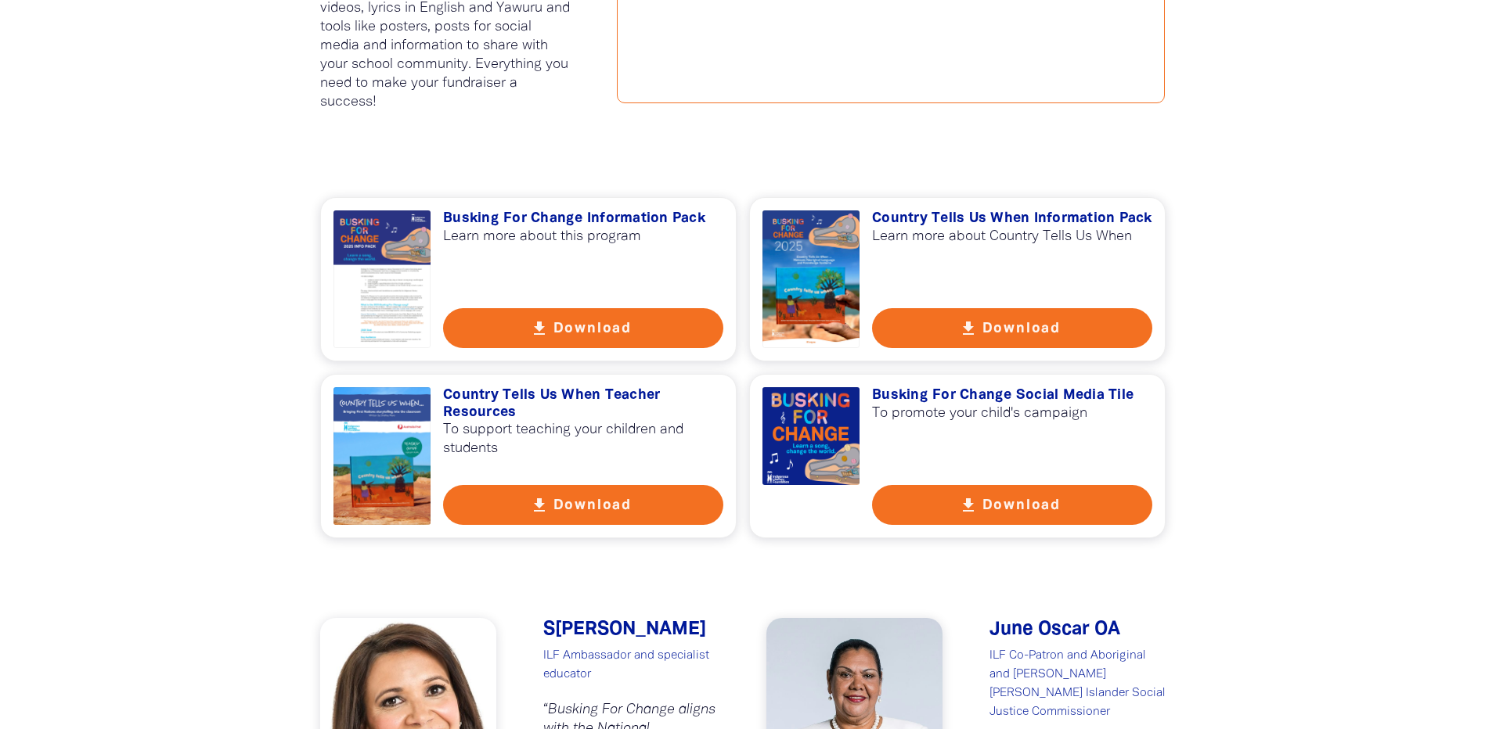
click at [610, 327] on button "get_app Download" at bounding box center [583, 328] width 280 height 40
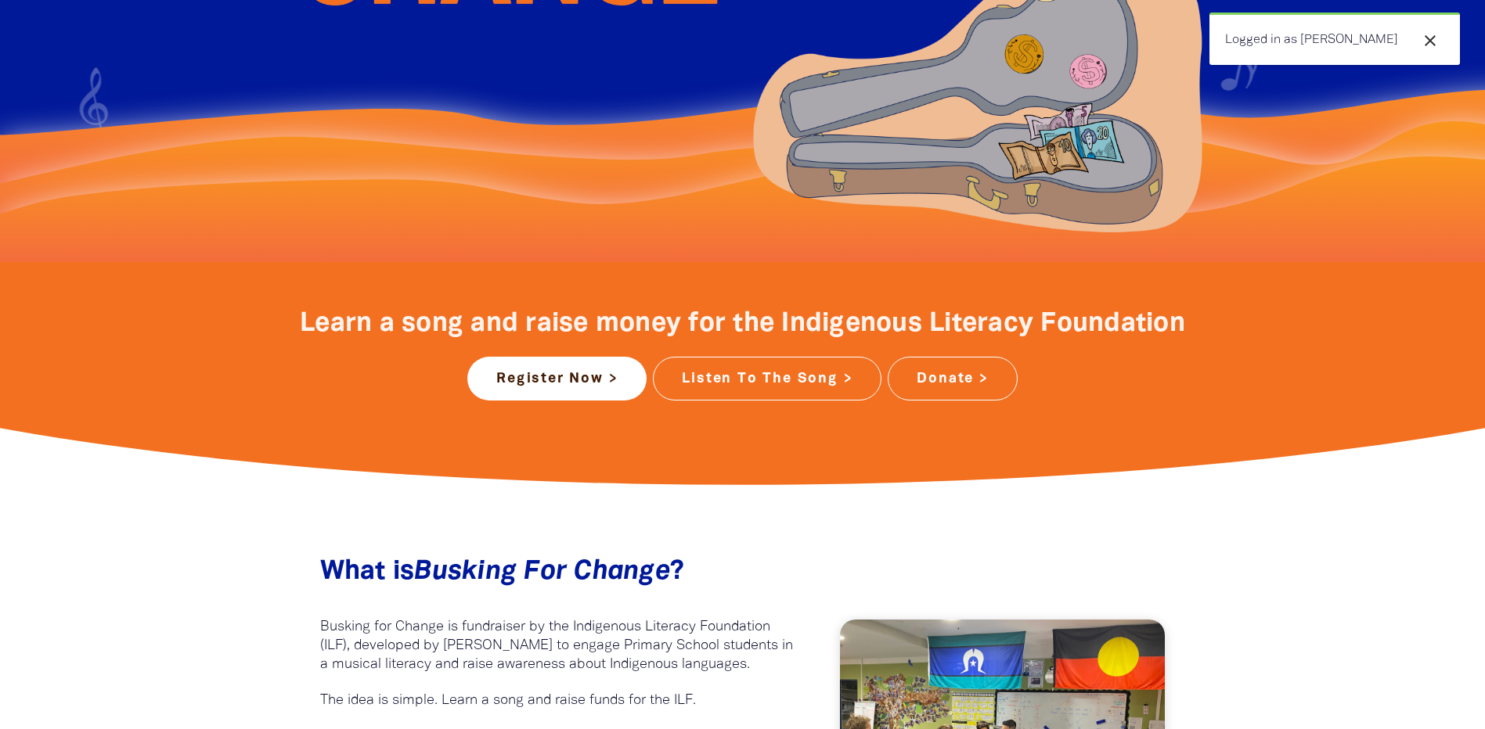
scroll to position [391, 0]
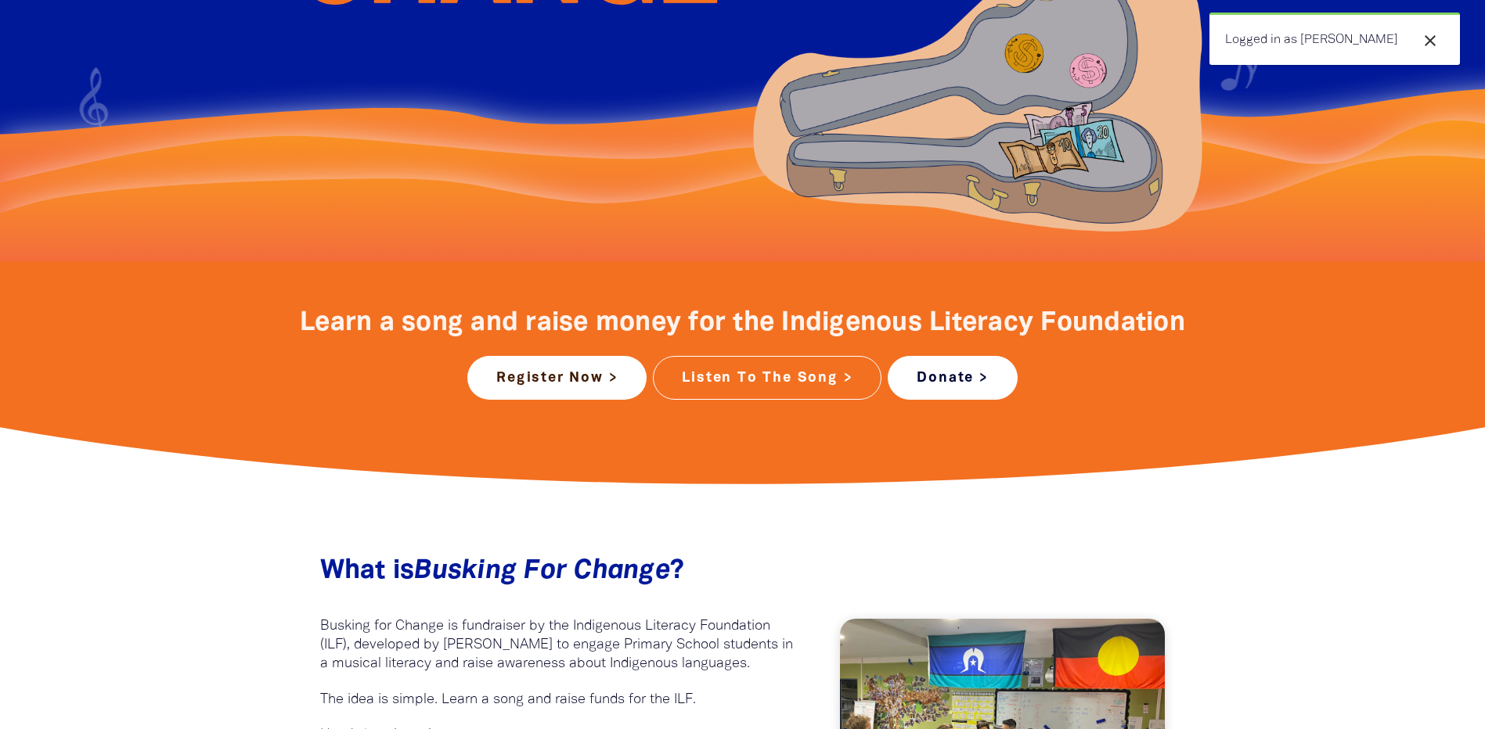
click at [926, 390] on link "Donate >" at bounding box center [951, 378] width 129 height 44
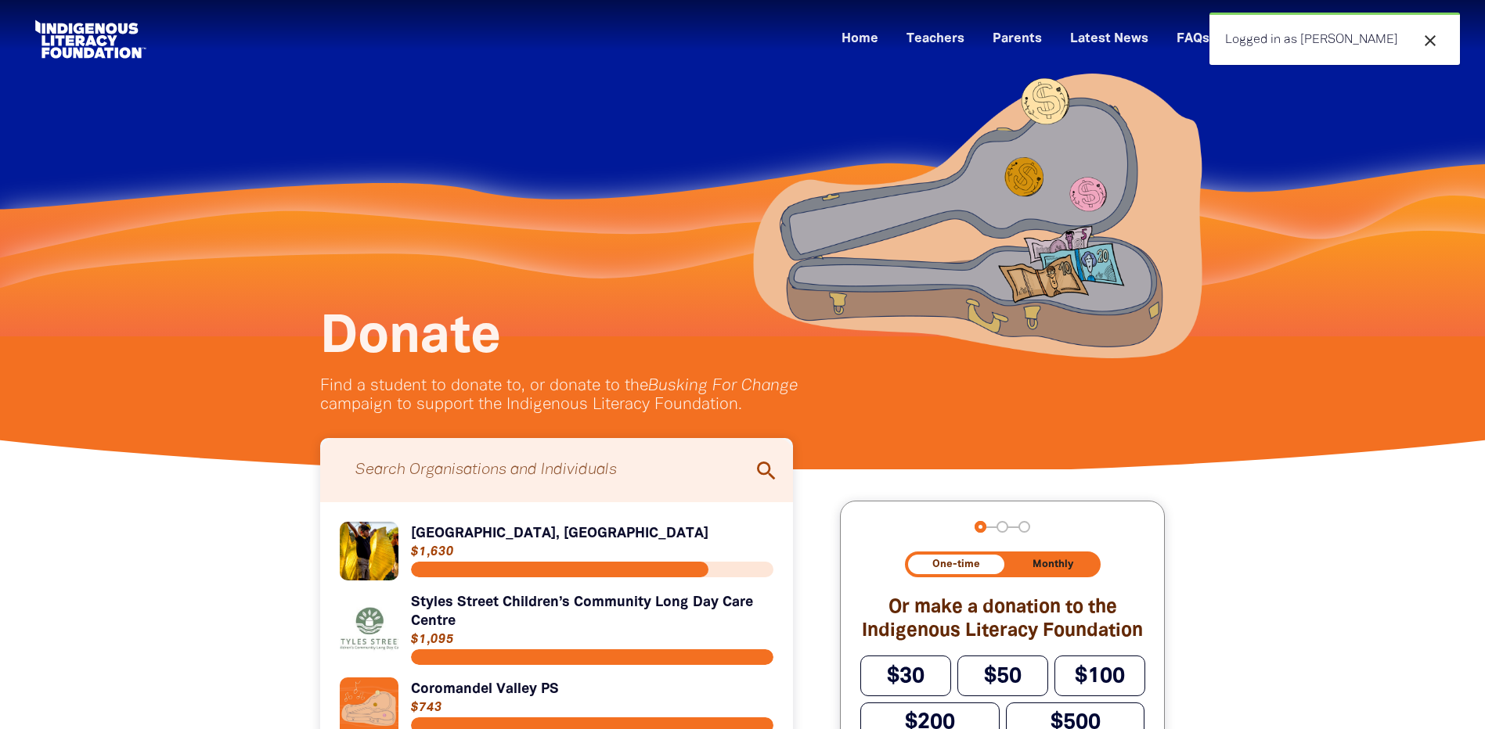
click at [563, 474] on input "Search for individuals and teams:" at bounding box center [557, 470] width 442 height 49
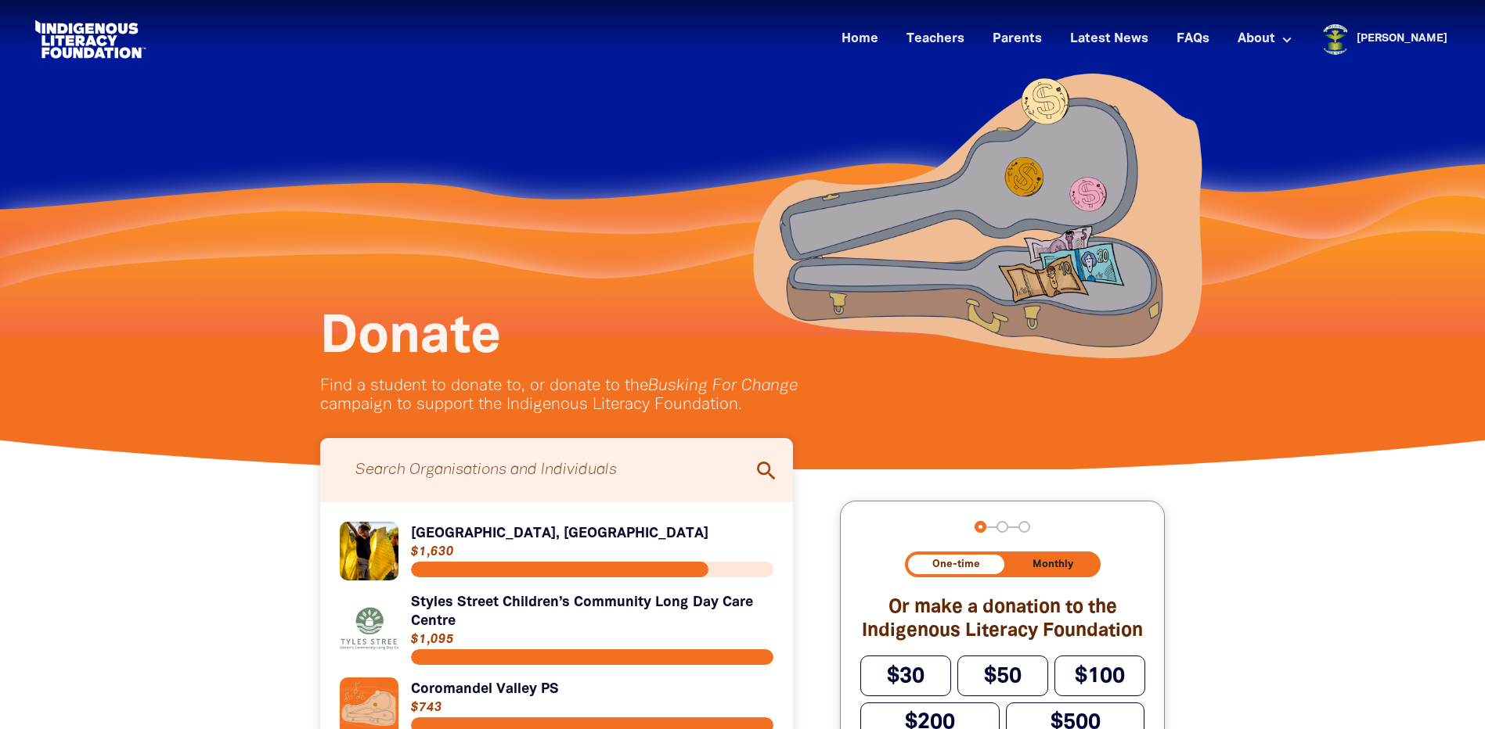
type input "st brigid's"
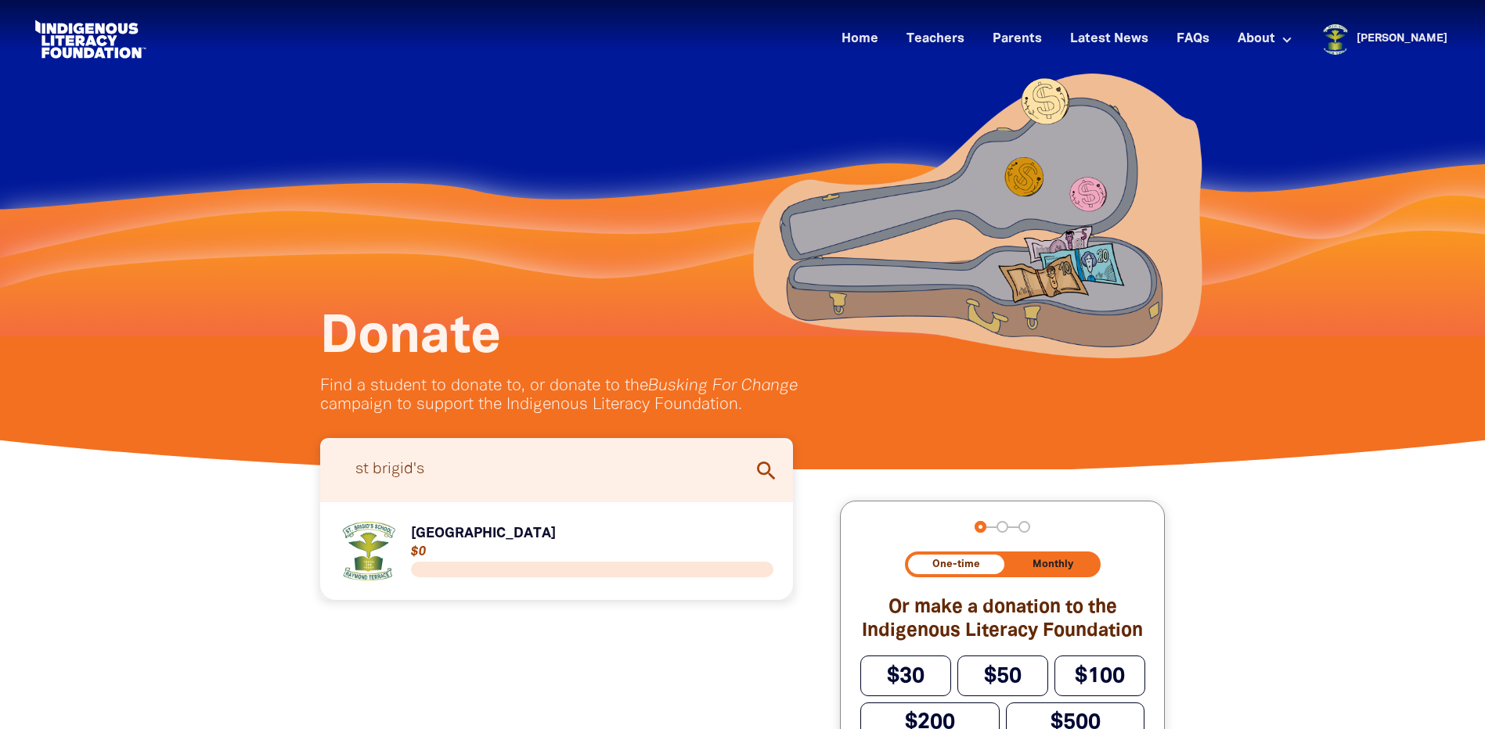
click at [487, 539] on link "Link to St Brigid's Primary School" at bounding box center [557, 551] width 434 height 59
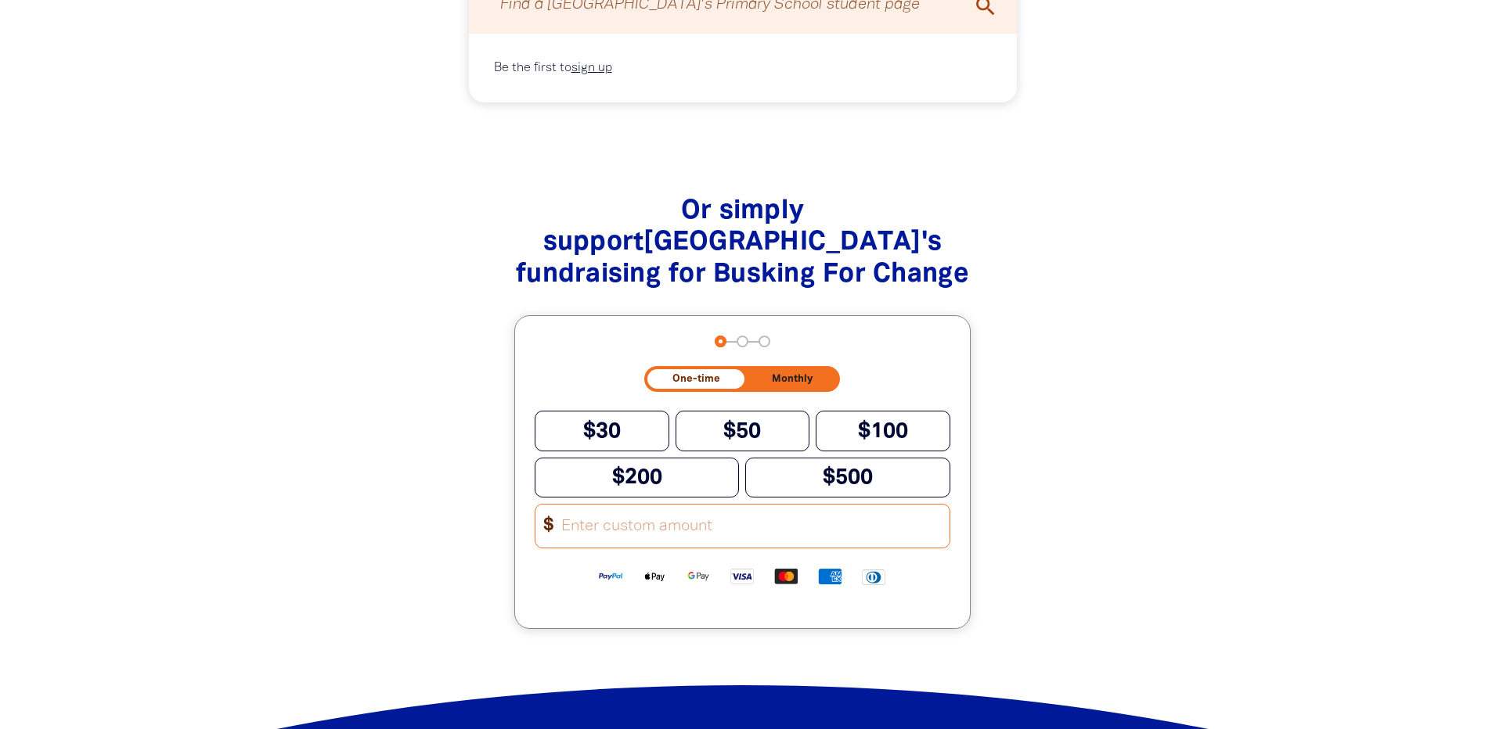
scroll to position [1878, 0]
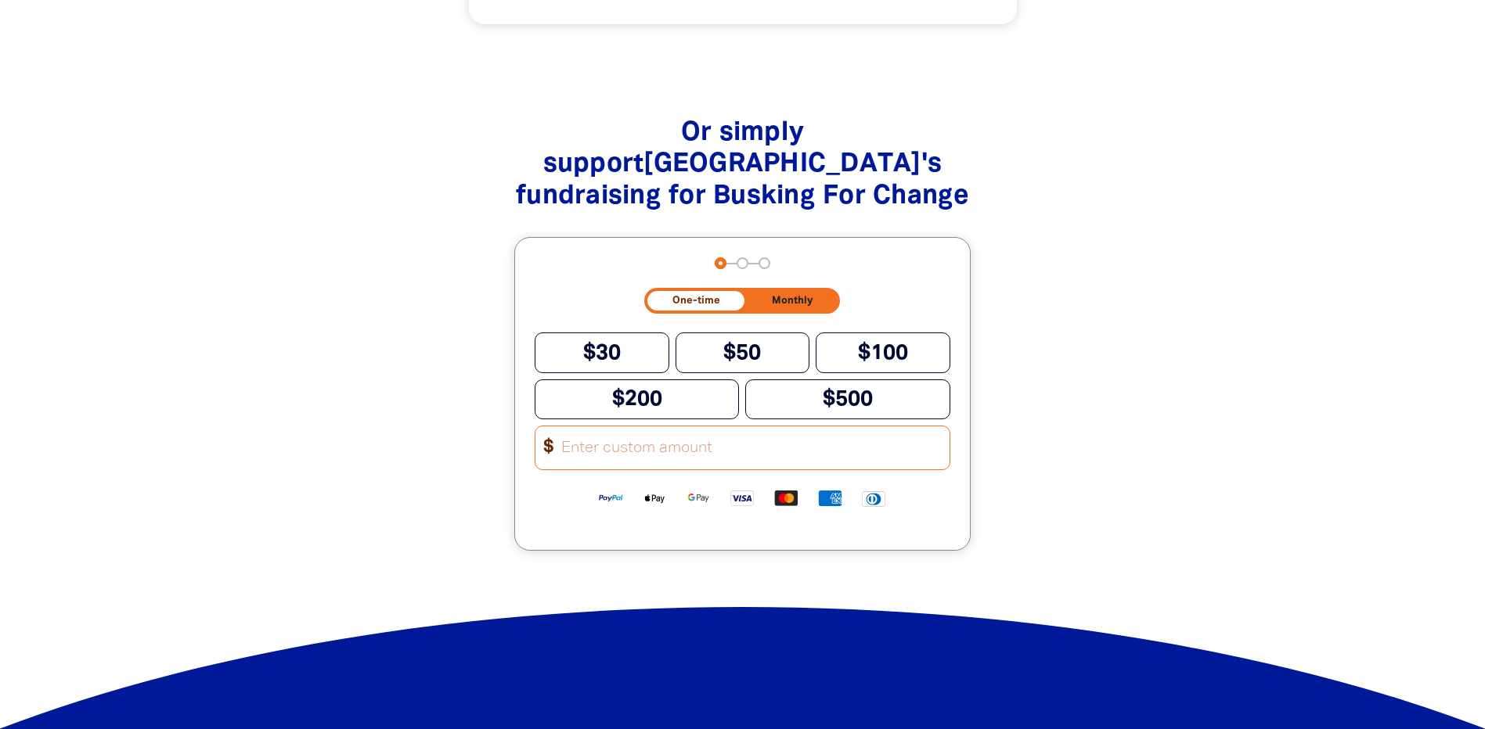
click at [579, 466] on input "Other Amount" at bounding box center [750, 448] width 398 height 43
